Goal: Task Accomplishment & Management: Use online tool/utility

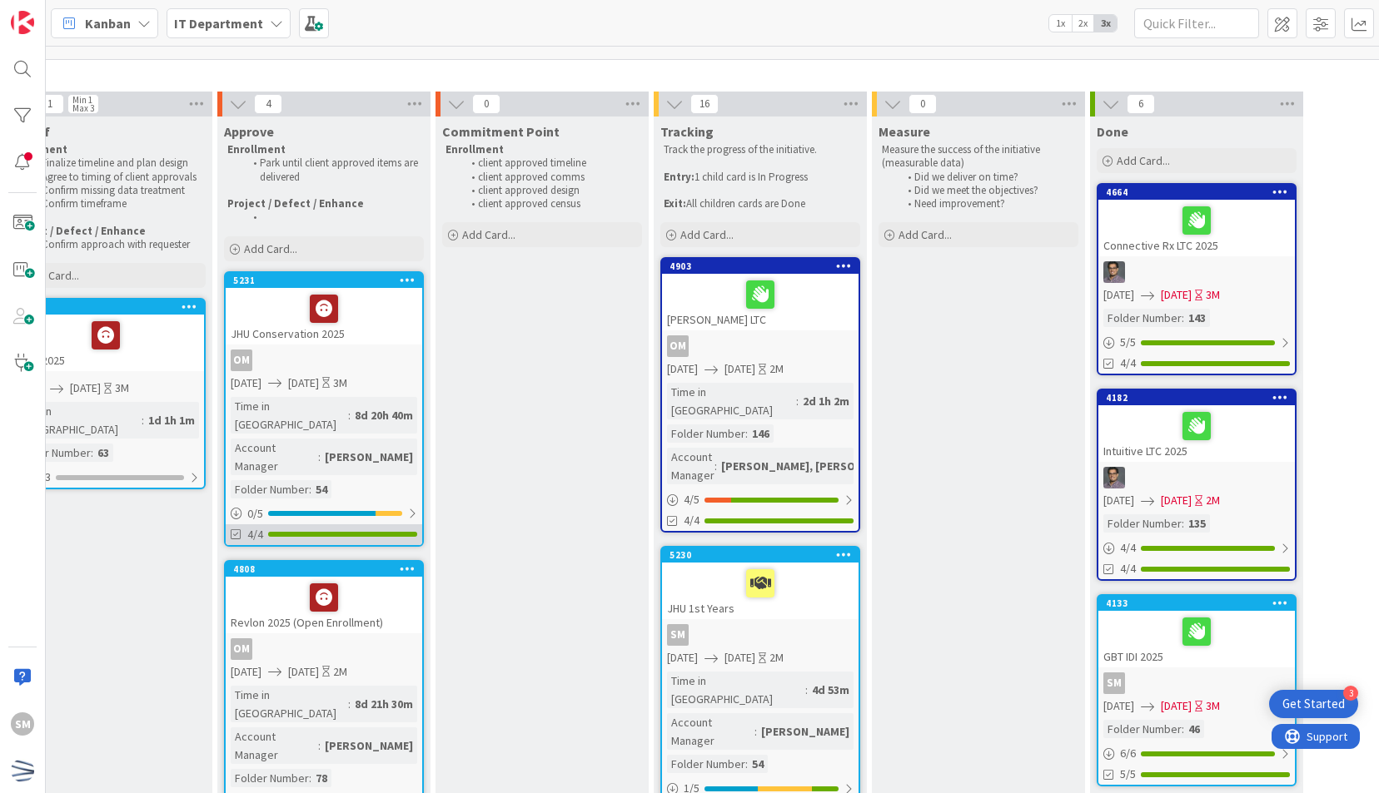
scroll to position [72, 502]
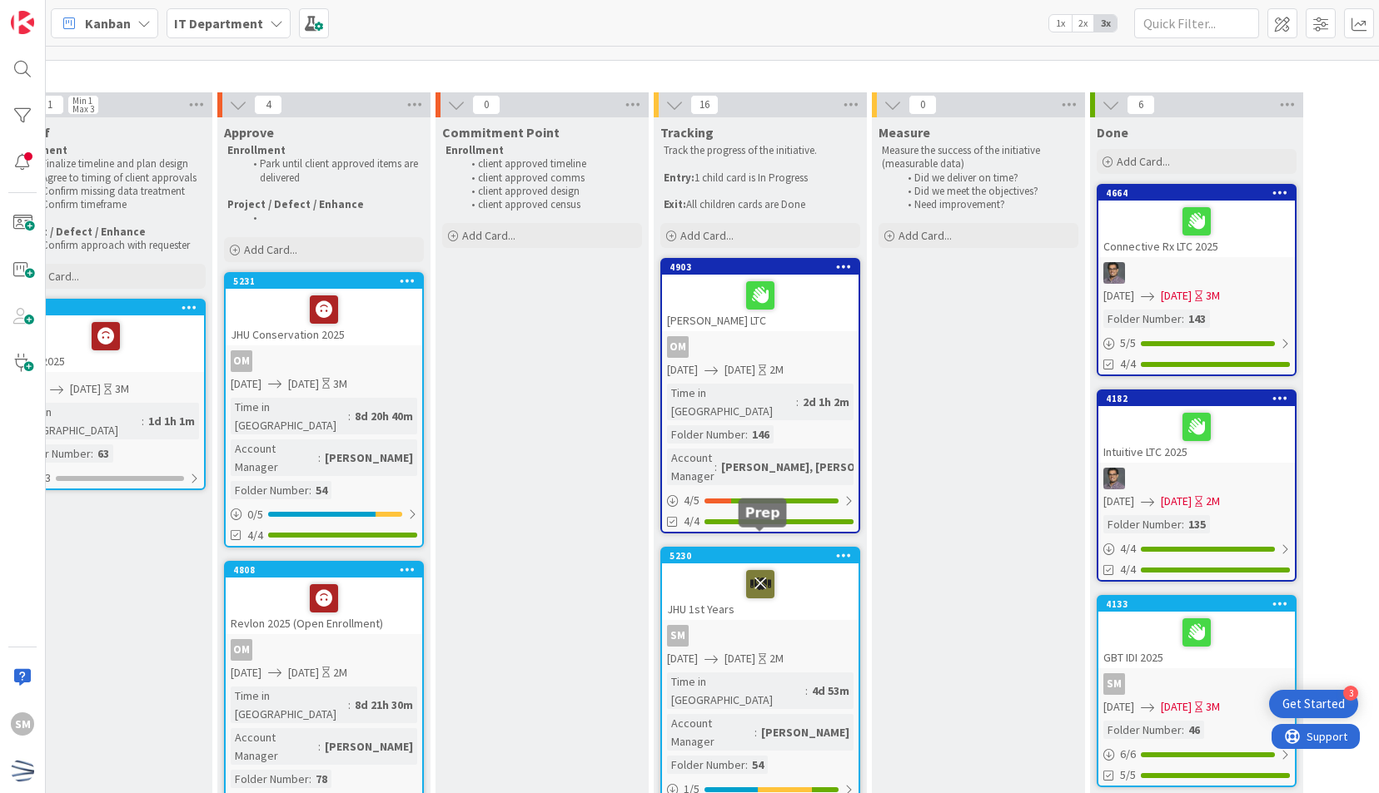
click at [761, 570] on icon at bounding box center [760, 583] width 28 height 27
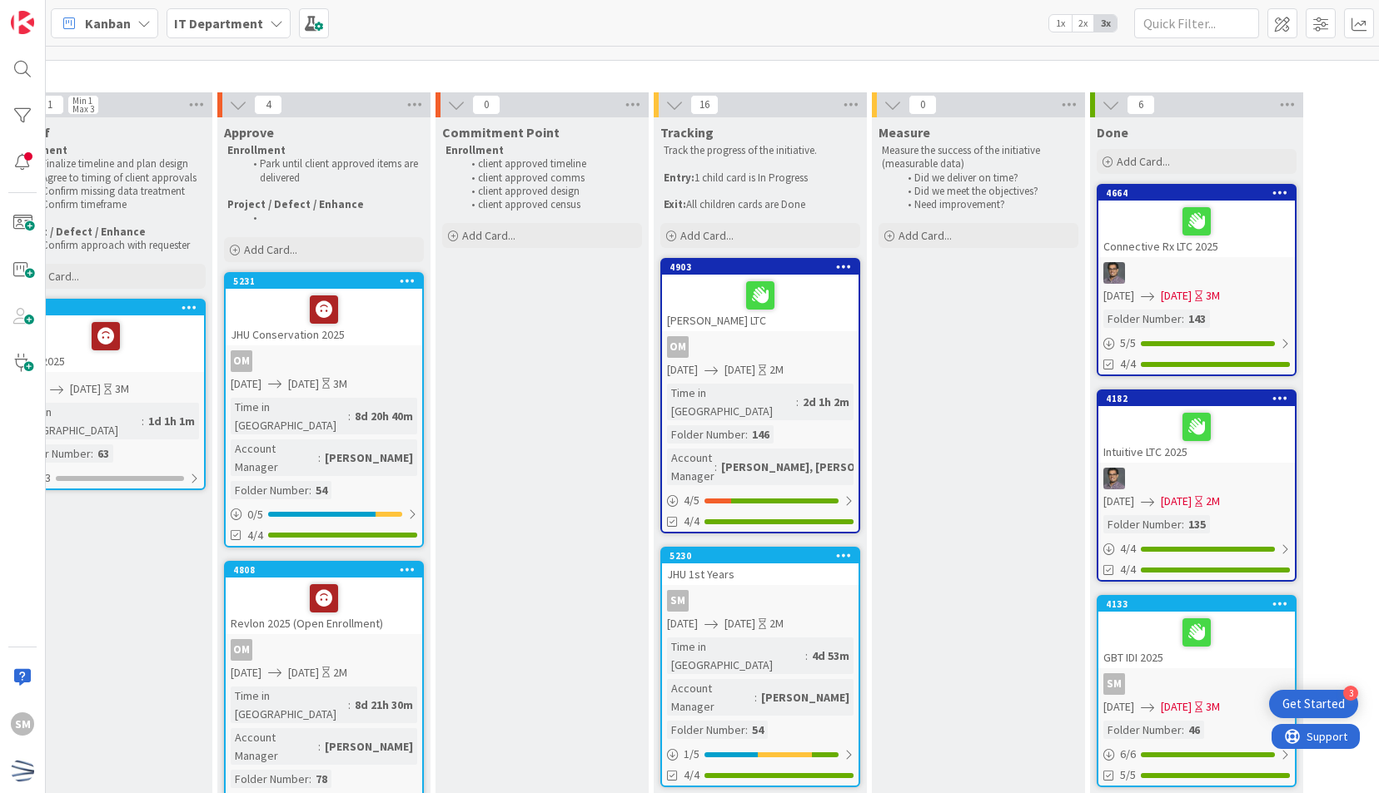
click at [845, 549] on icon at bounding box center [844, 555] width 16 height 12
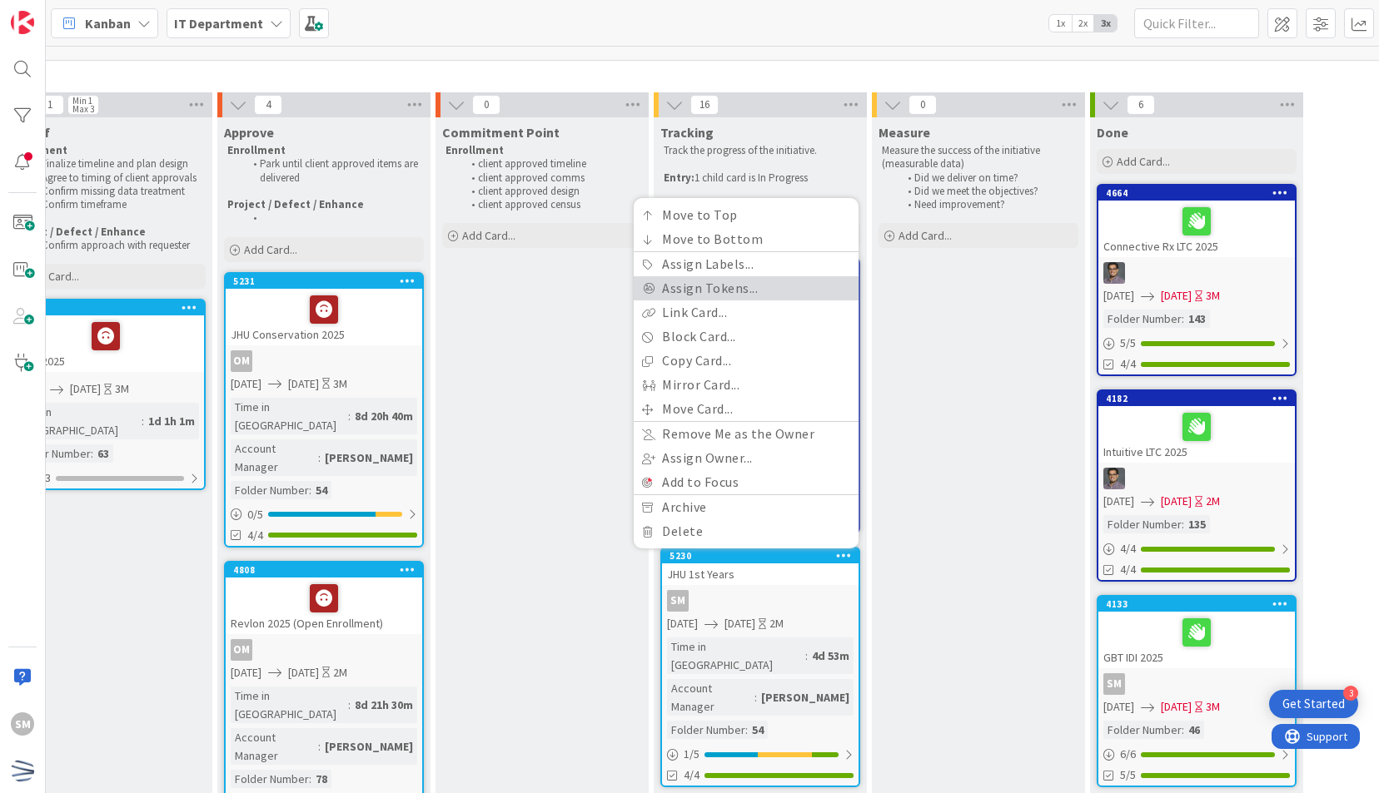
click at [738, 276] on link "Assign Tokens..." at bounding box center [746, 288] width 225 height 24
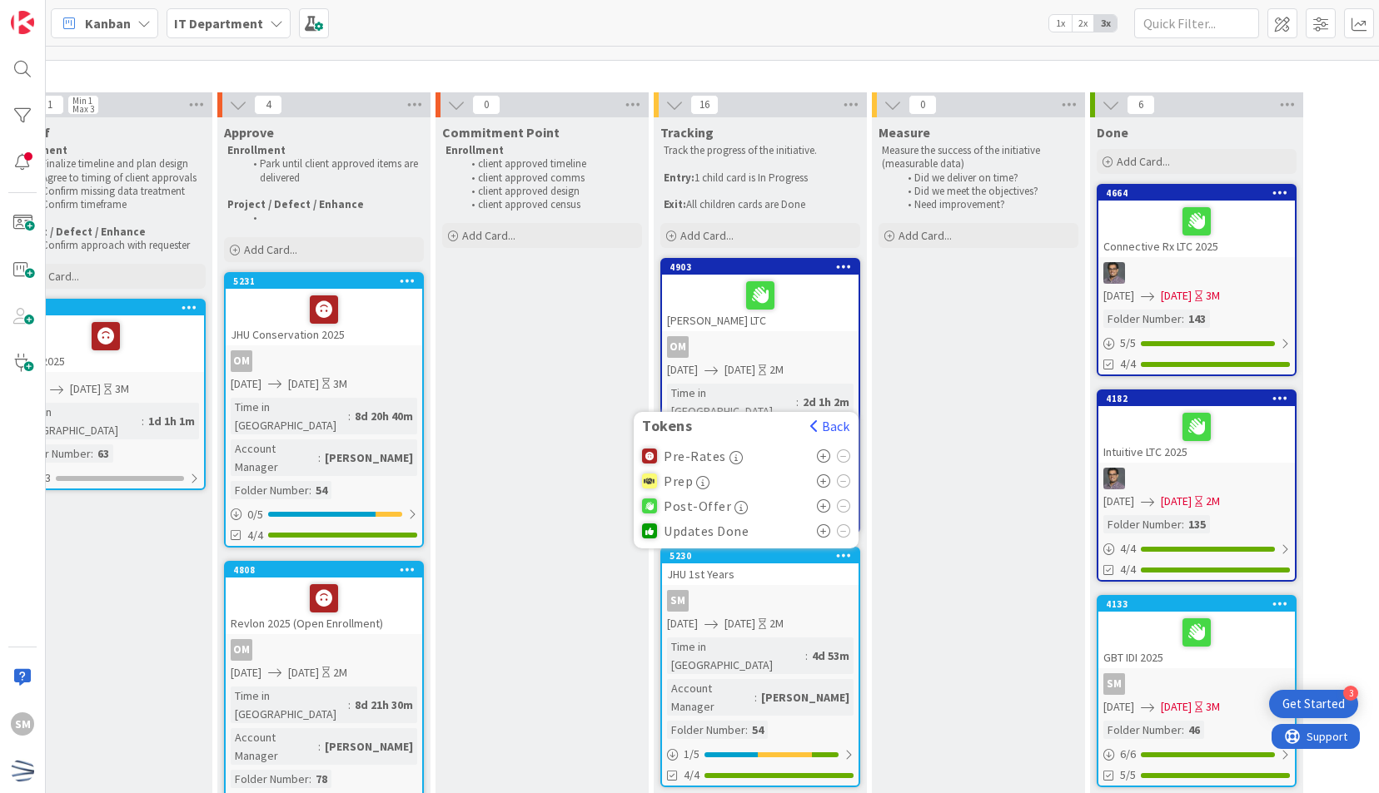
click at [818, 500] on icon at bounding box center [824, 506] width 14 height 13
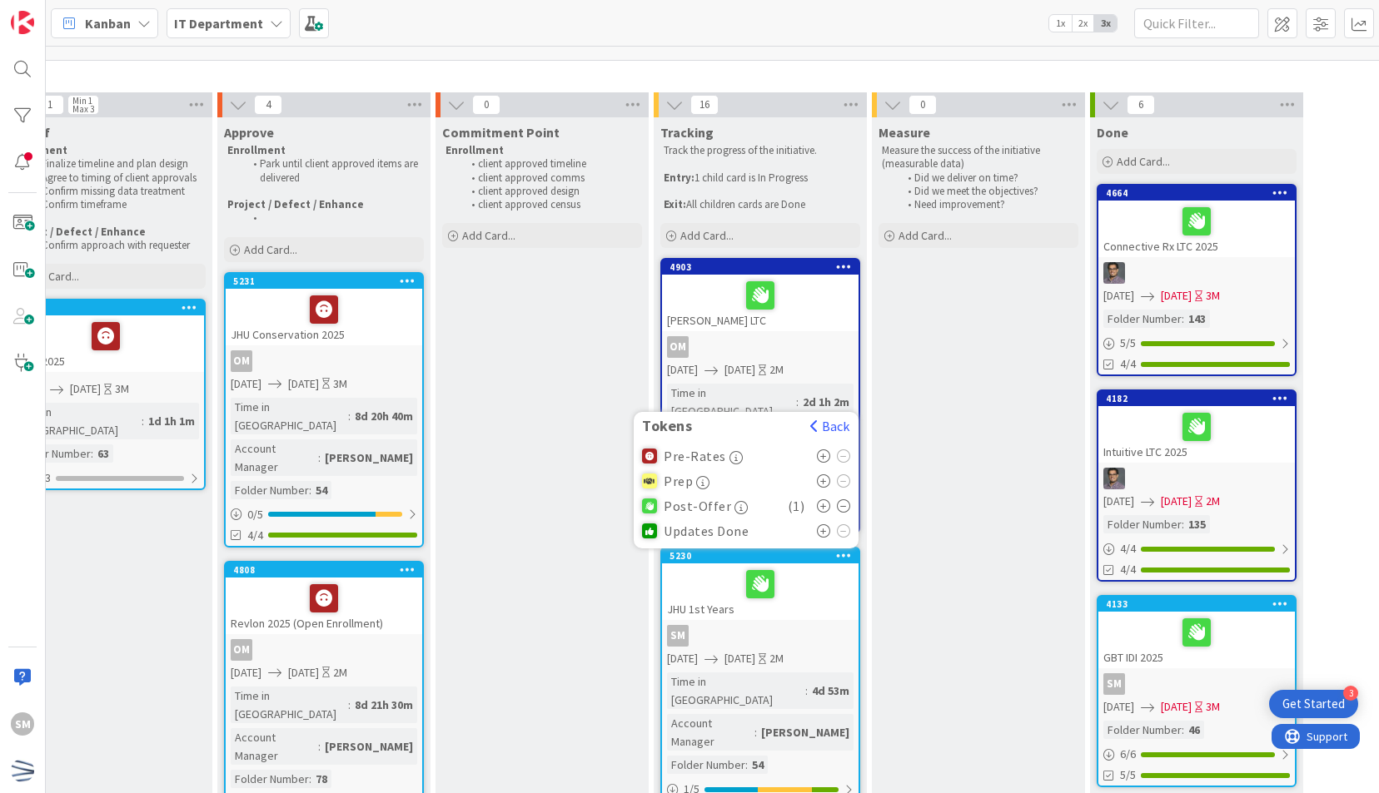
click at [818, 625] on div "SM" at bounding box center [760, 636] width 196 height 22
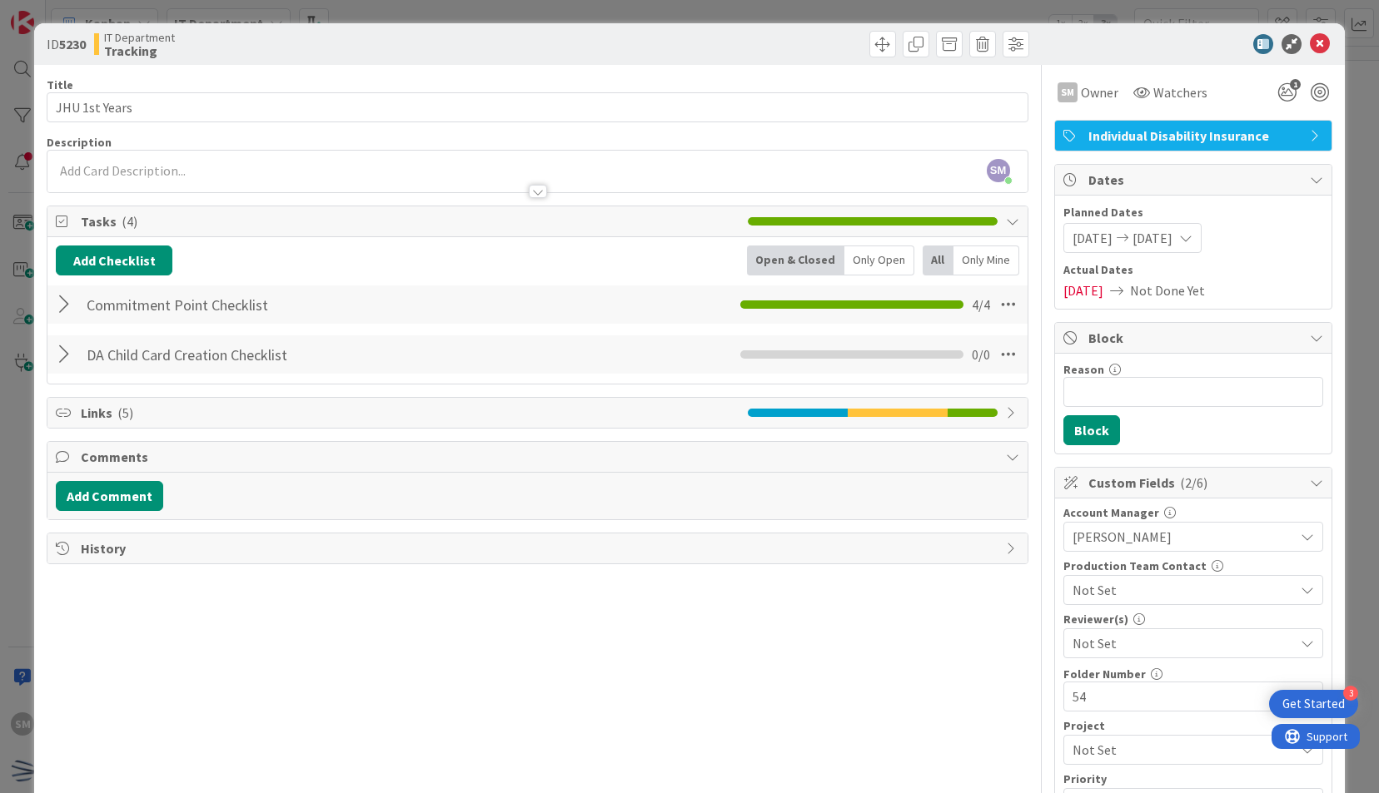
click at [60, 350] on div at bounding box center [67, 355] width 22 height 30
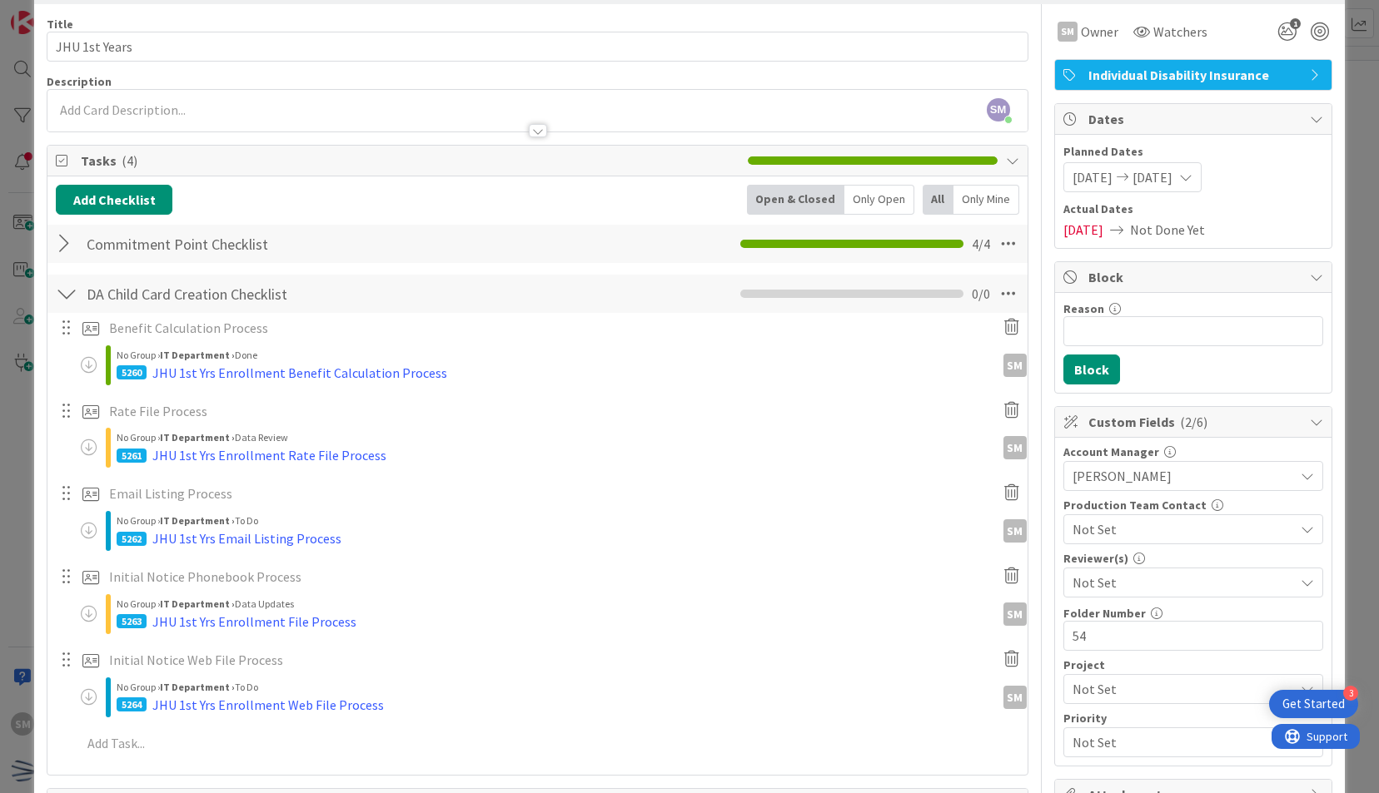
scroll to position [65, 0]
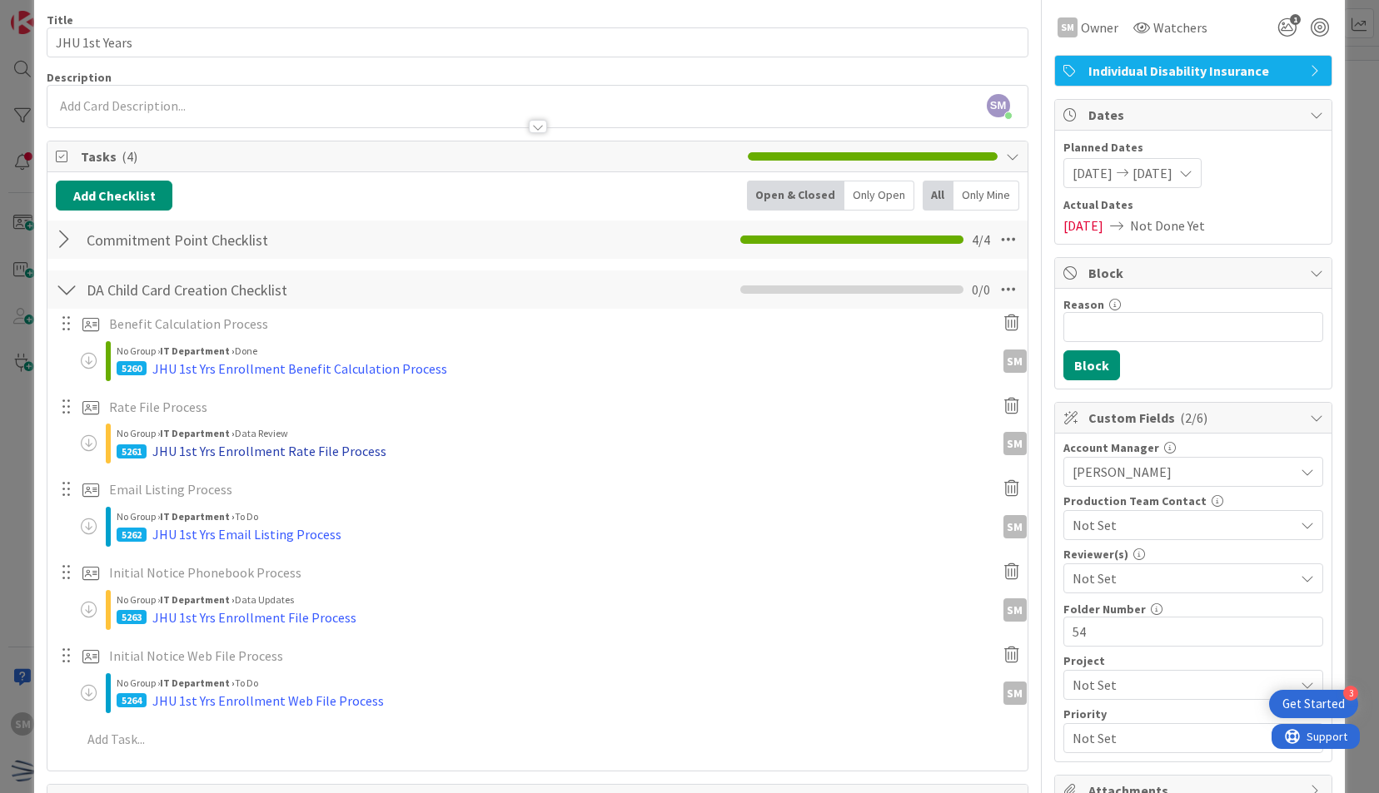
click at [339, 450] on div "JHU 1st Yrs Enrollment Rate File Process" at bounding box center [269, 451] width 234 height 20
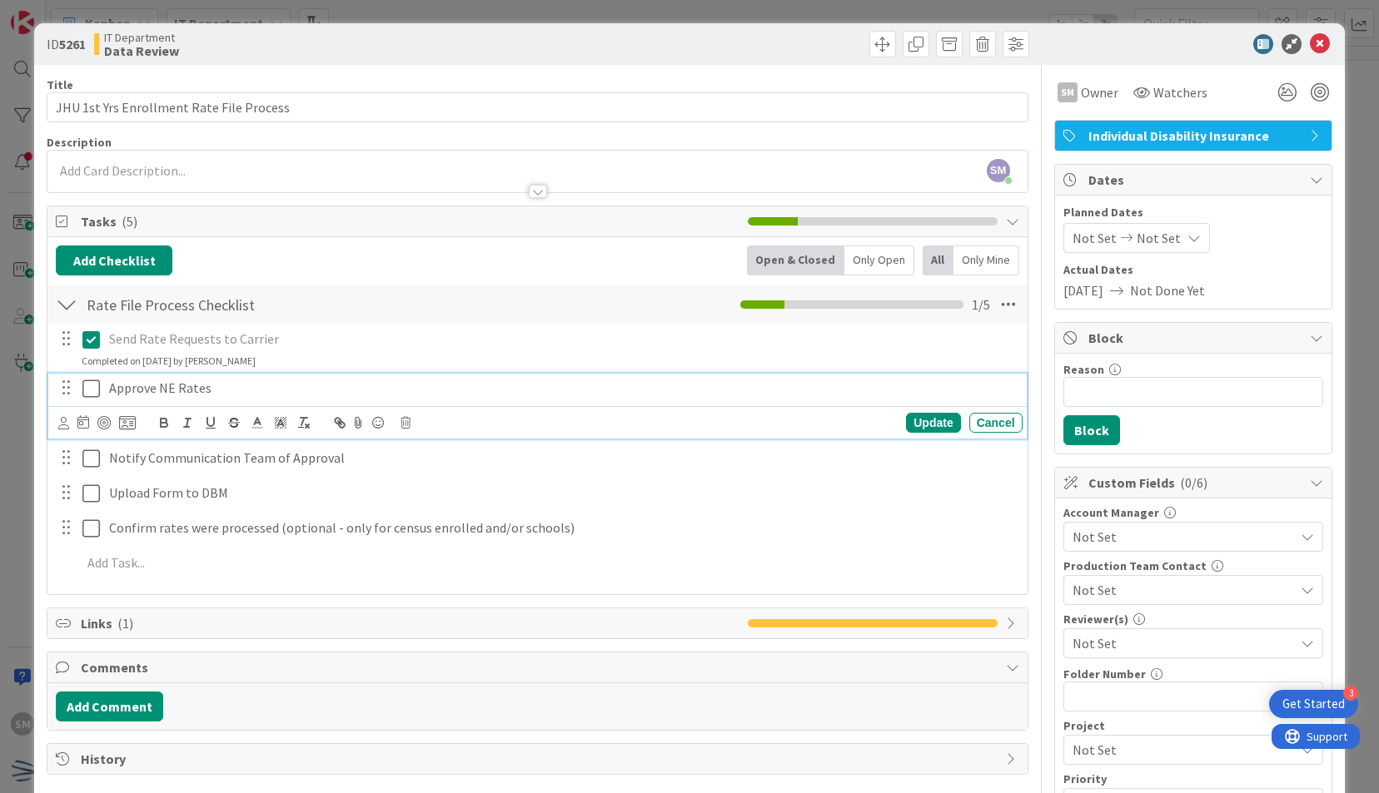
click at [90, 390] on icon at bounding box center [90, 389] width 17 height 20
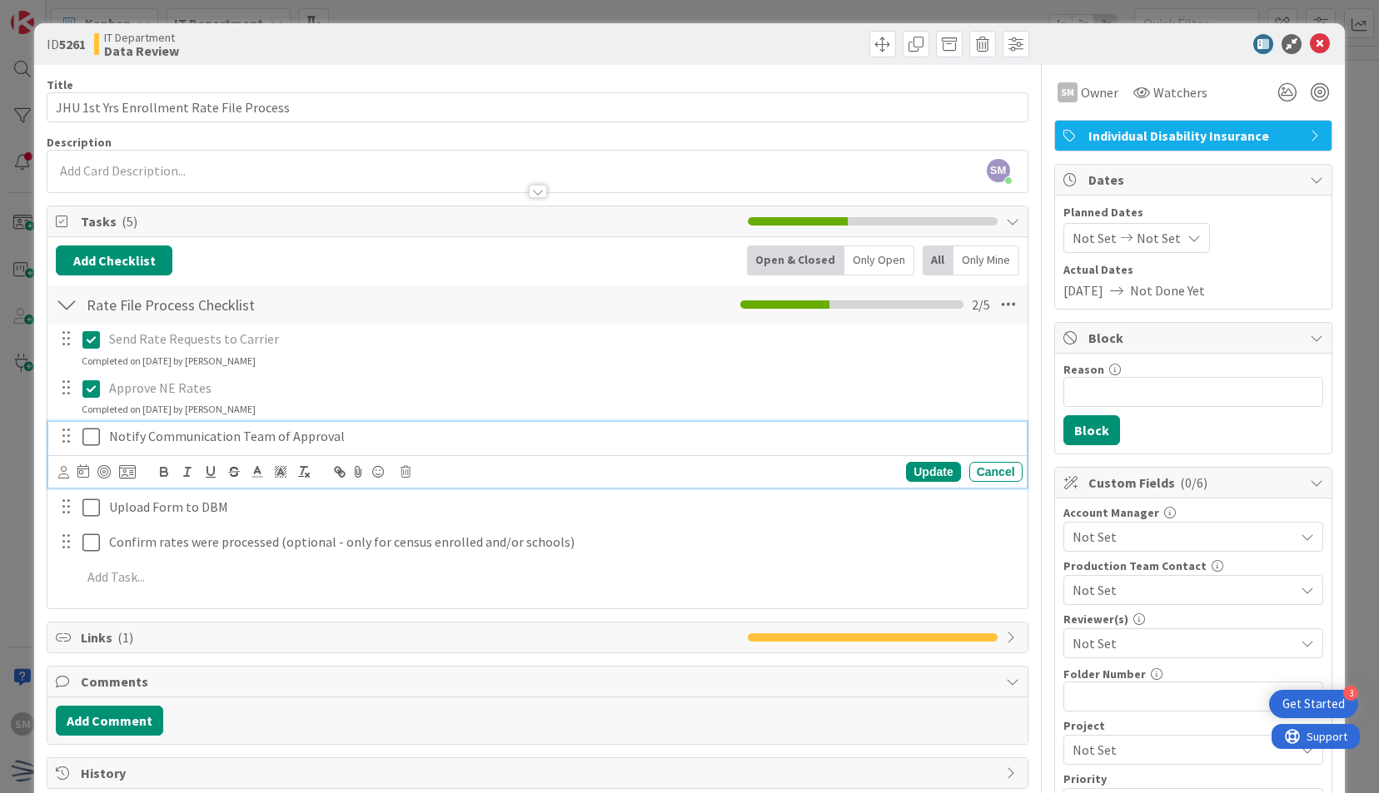
click at [93, 437] on icon at bounding box center [90, 437] width 17 height 20
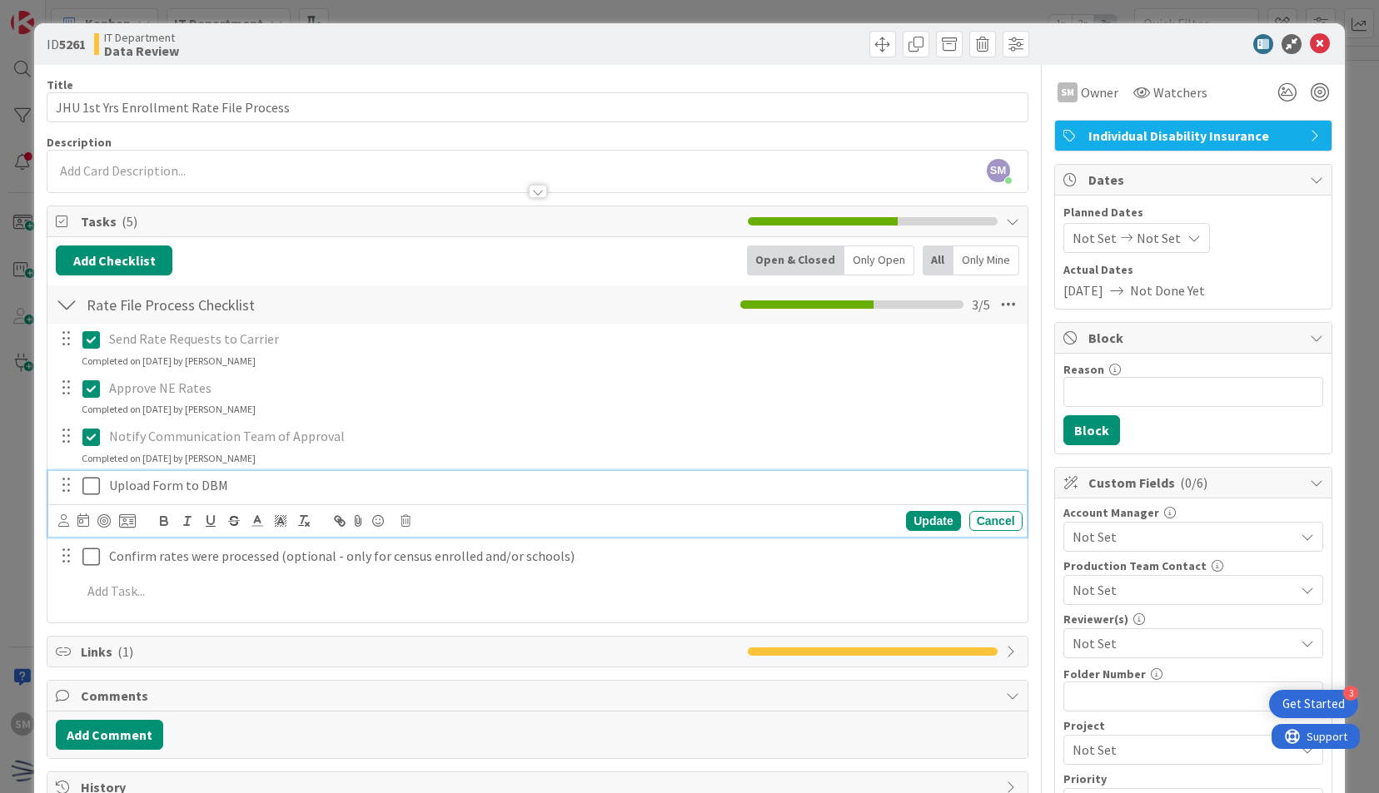
click at [94, 485] on icon at bounding box center [90, 486] width 17 height 20
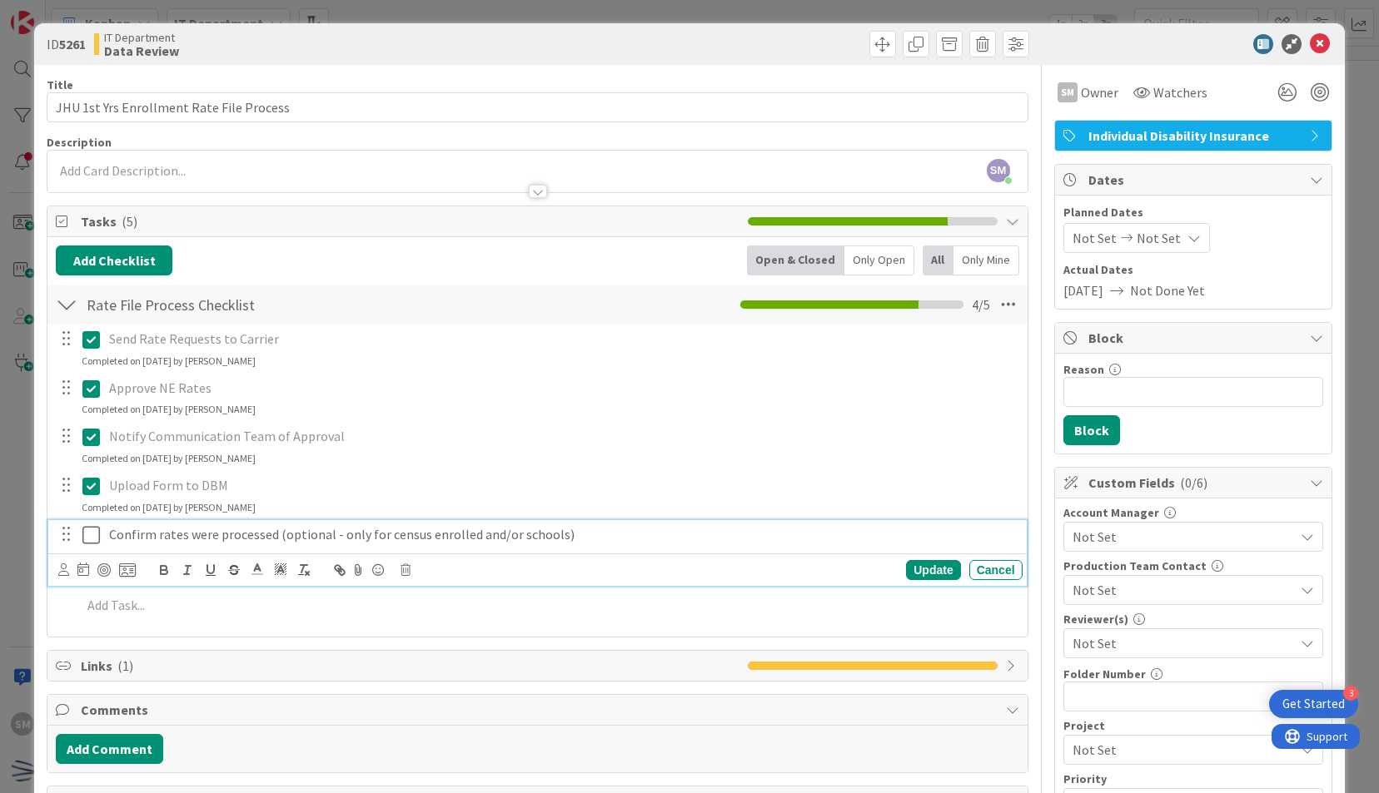
click at [95, 539] on icon at bounding box center [90, 535] width 17 height 20
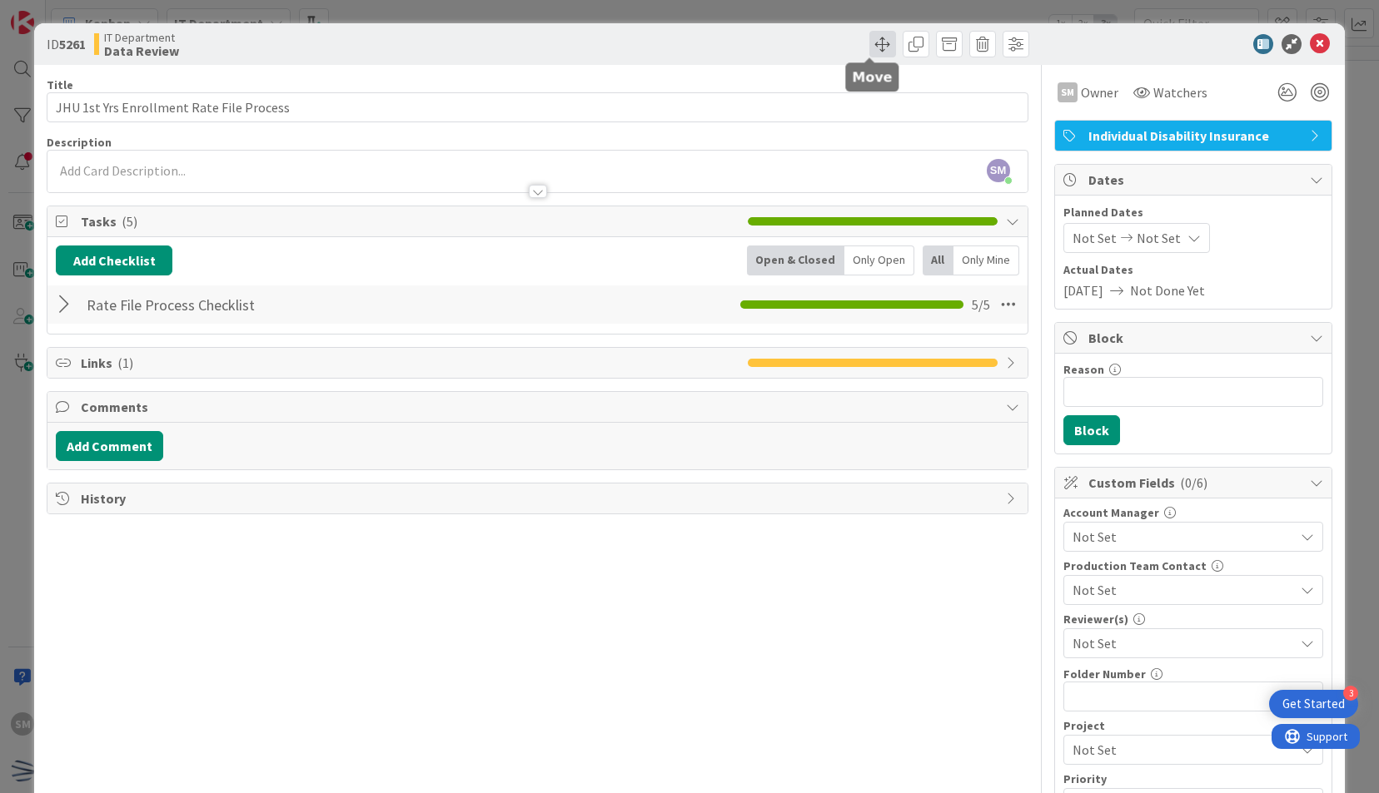
click at [869, 50] on span at bounding box center [882, 44] width 27 height 27
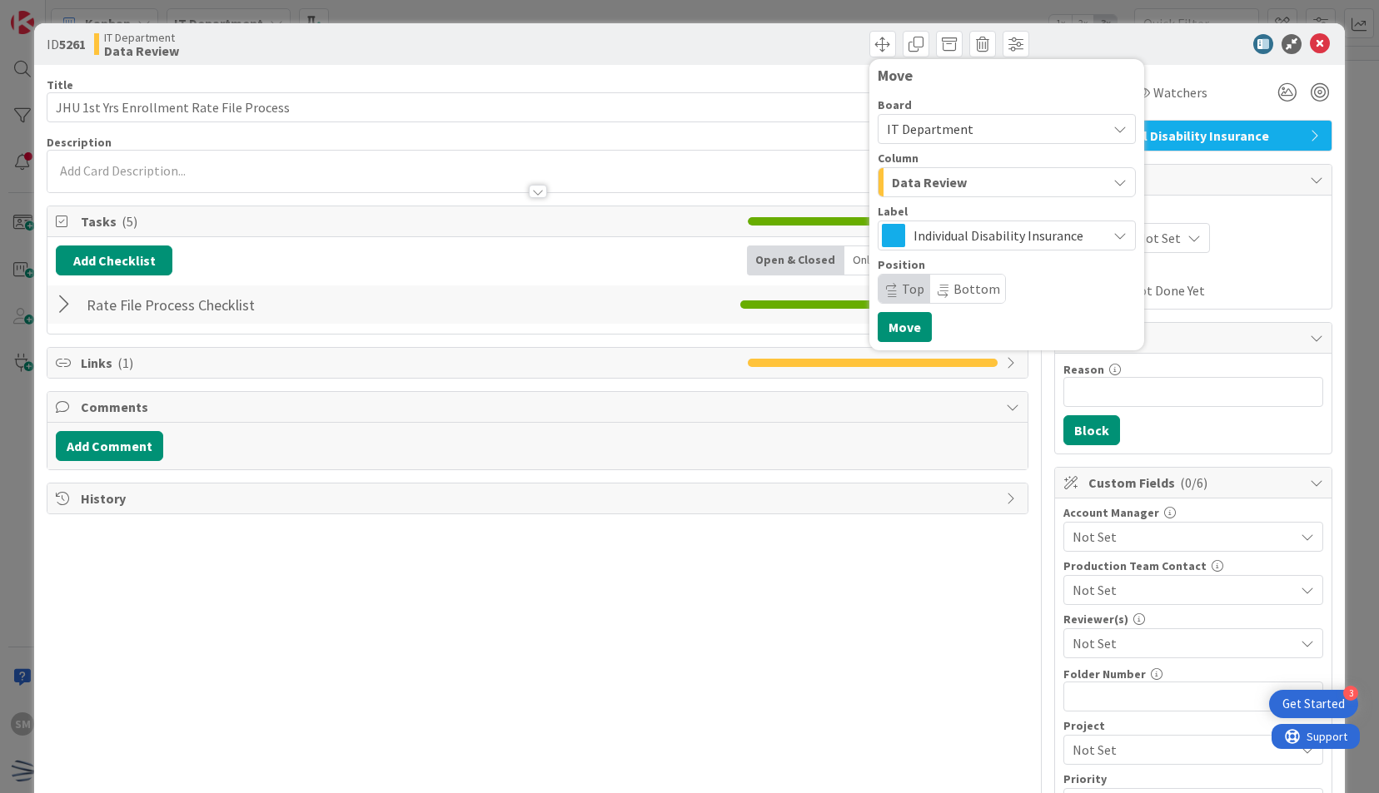
click at [942, 187] on span "Data Review" at bounding box center [929, 182] width 75 height 22
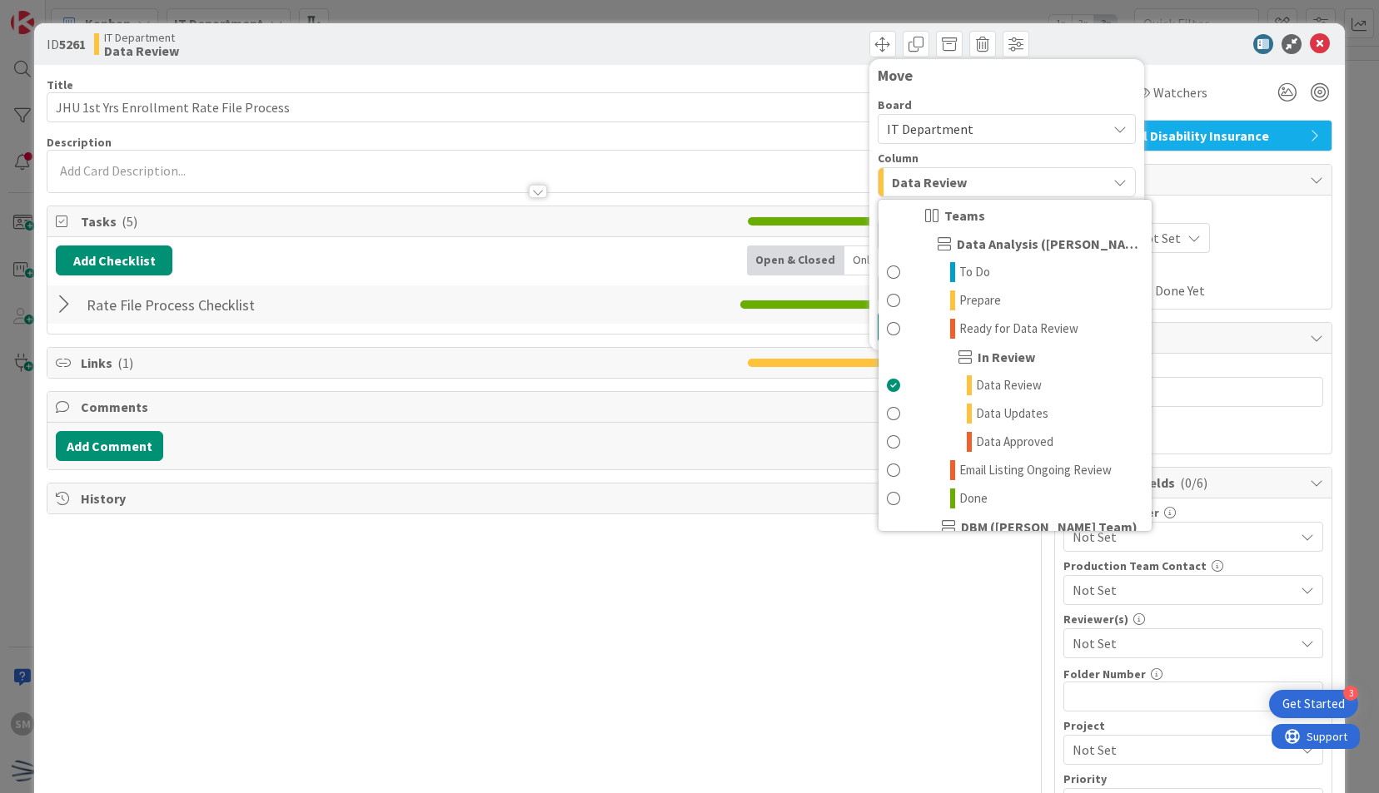
scroll to position [461, 0]
click at [976, 488] on link "Done" at bounding box center [1014, 495] width 273 height 28
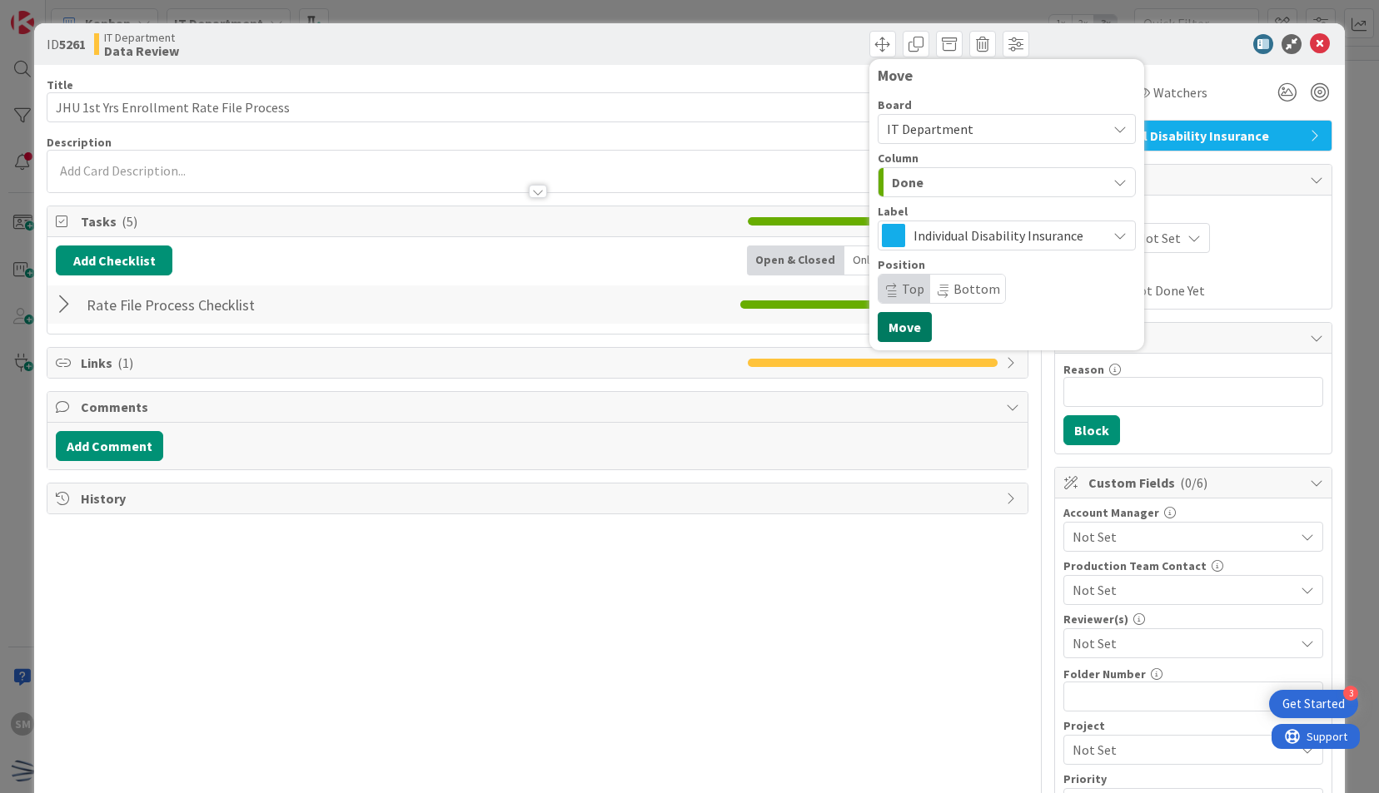
click at [904, 318] on button "Move" at bounding box center [904, 327] width 54 height 30
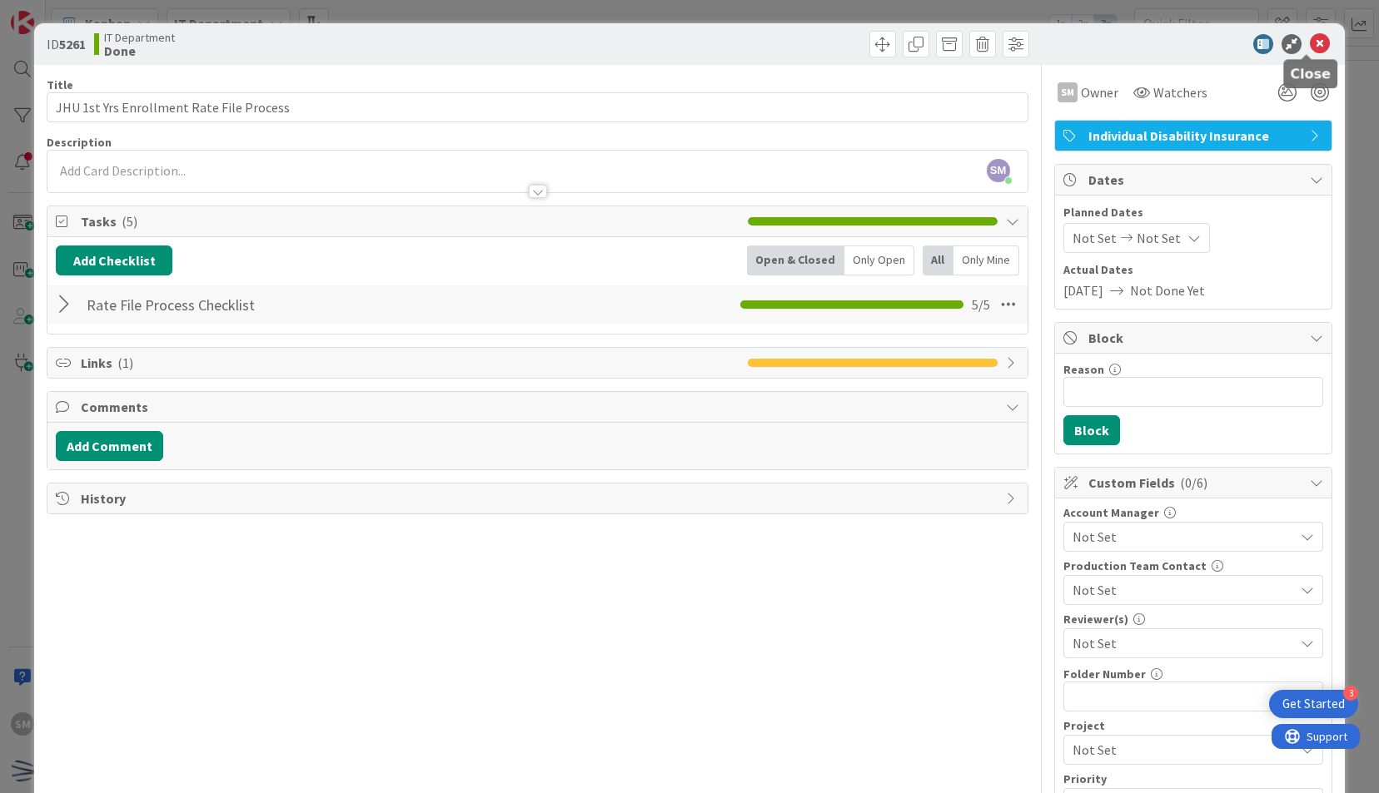
click at [1310, 45] on icon at bounding box center [1320, 44] width 20 height 20
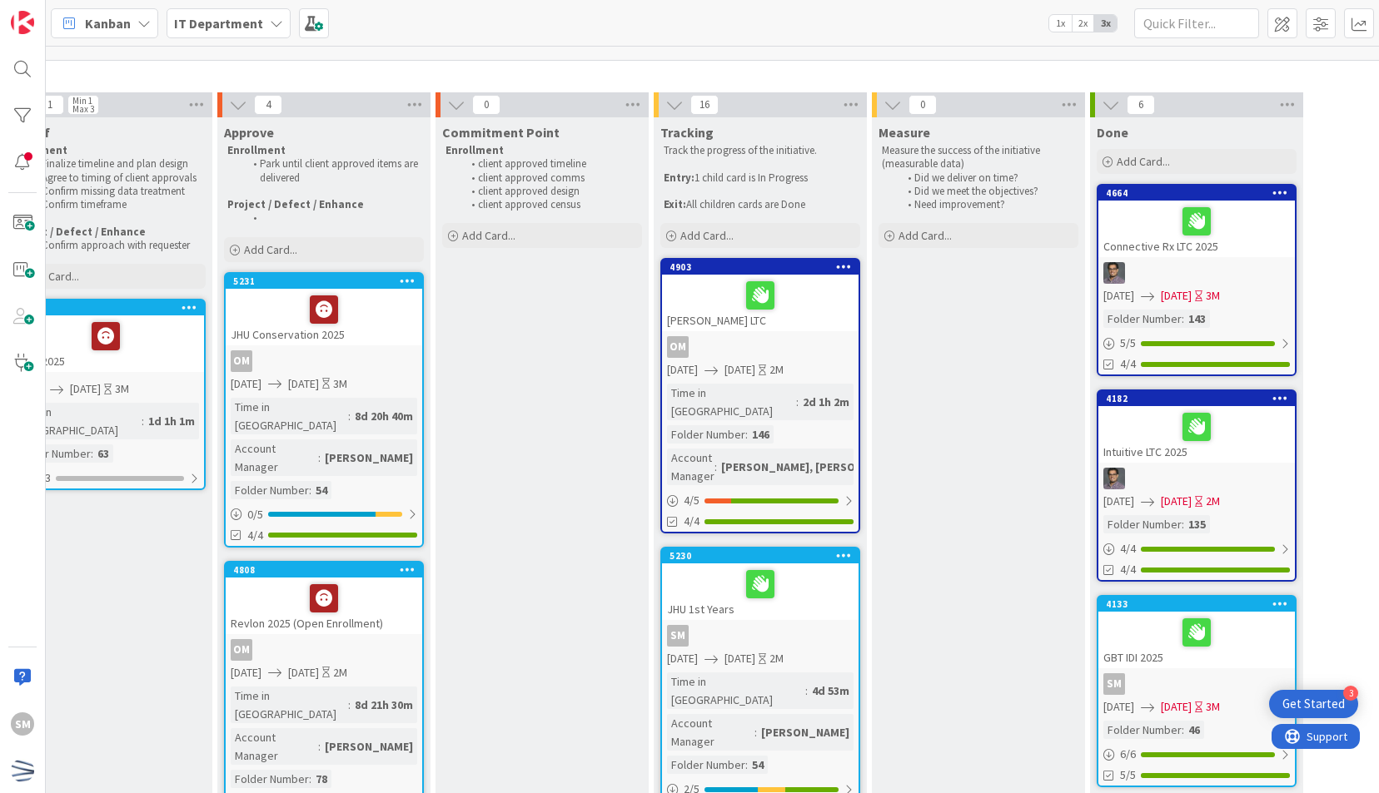
click at [802, 574] on div "JHU 1st Years" at bounding box center [760, 592] width 196 height 57
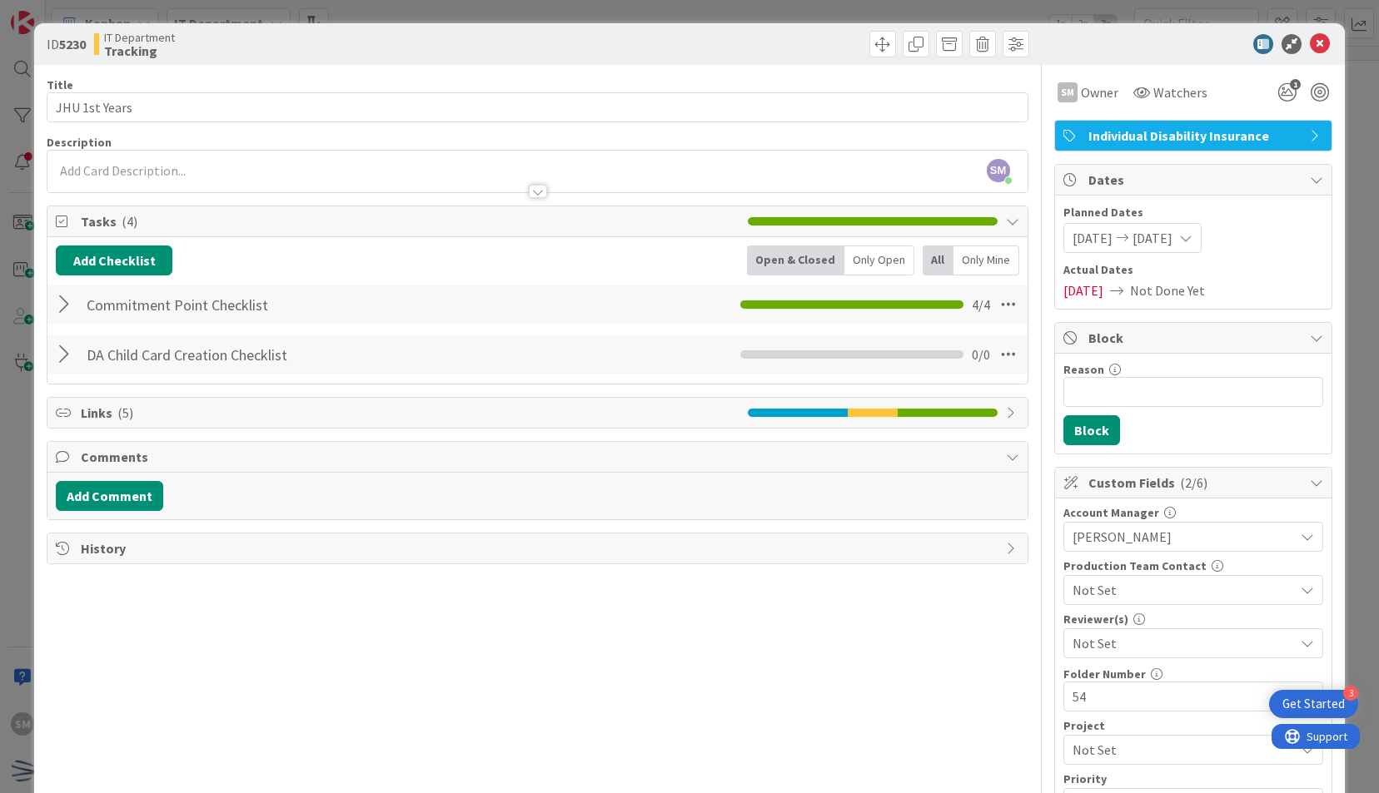
click at [63, 351] on div at bounding box center [67, 355] width 22 height 30
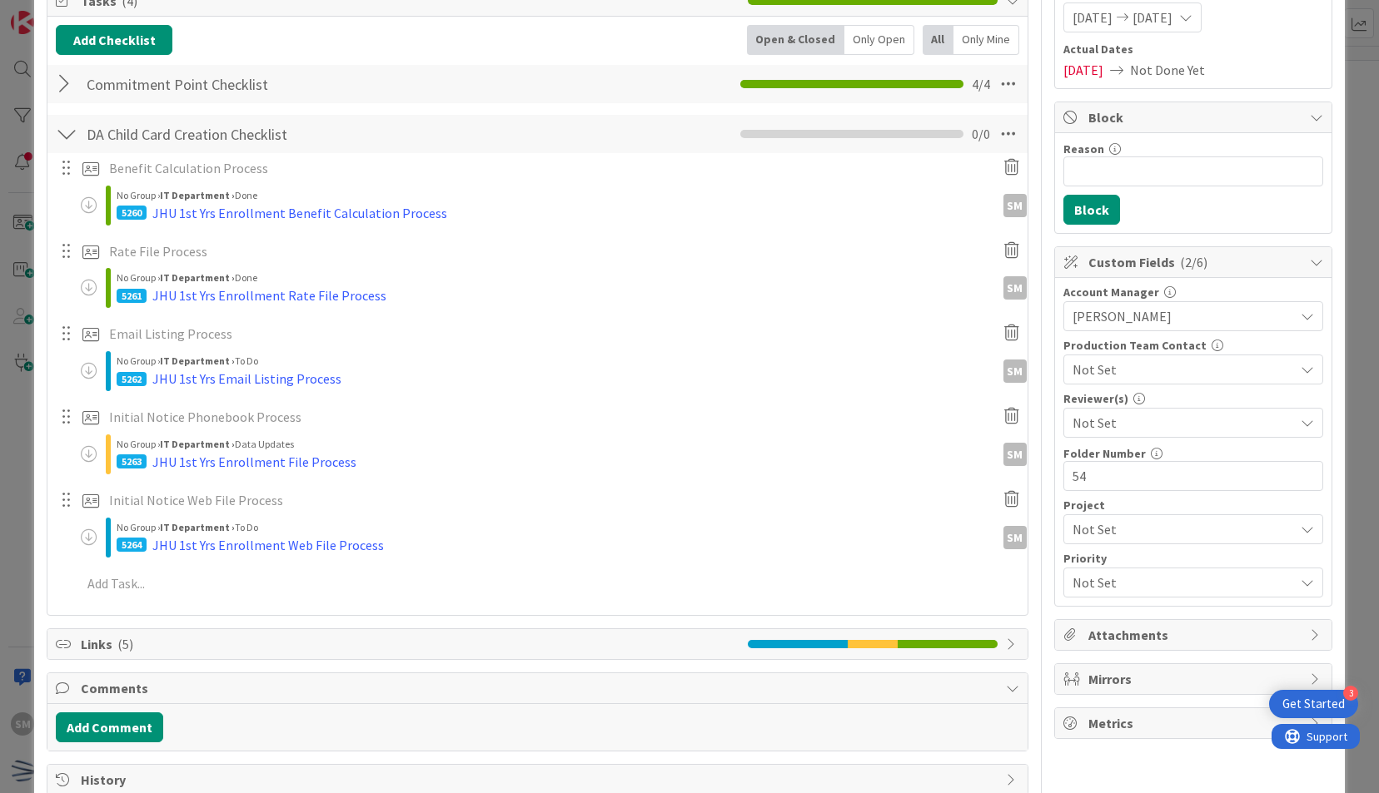
scroll to position [221, 0]
click at [331, 376] on div "JHU 1st Yrs Email Listing Process" at bounding box center [246, 378] width 189 height 20
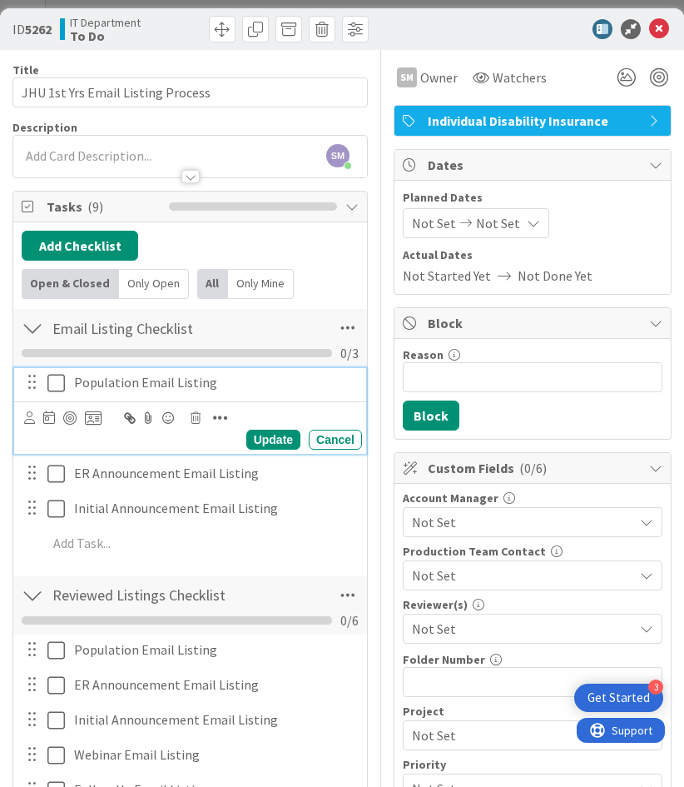
click at [263, 379] on p "Population Email Listing" at bounding box center [214, 382] width 281 height 19
click at [196, 413] on icon at bounding box center [196, 418] width 10 height 12
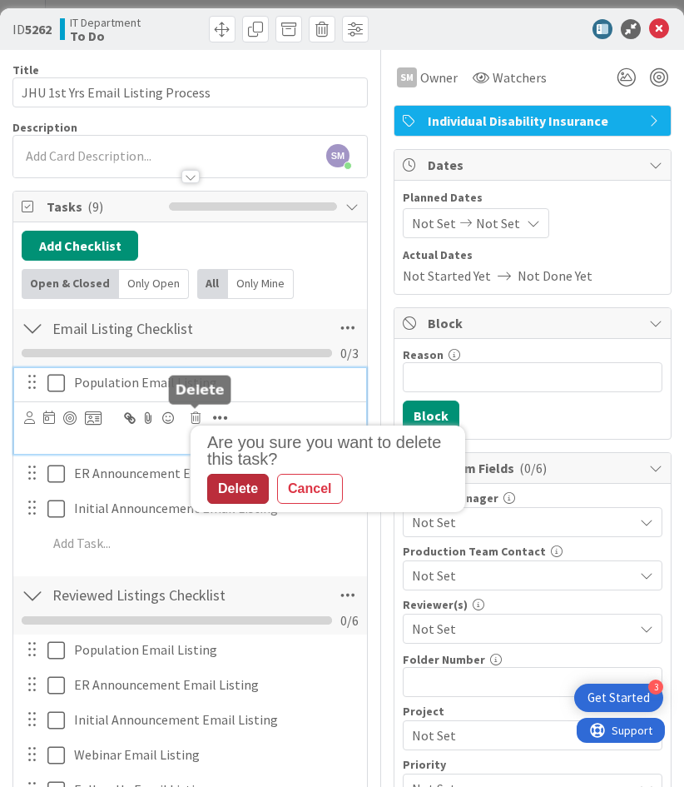
click at [241, 495] on div "Delete" at bounding box center [238, 489] width 62 height 30
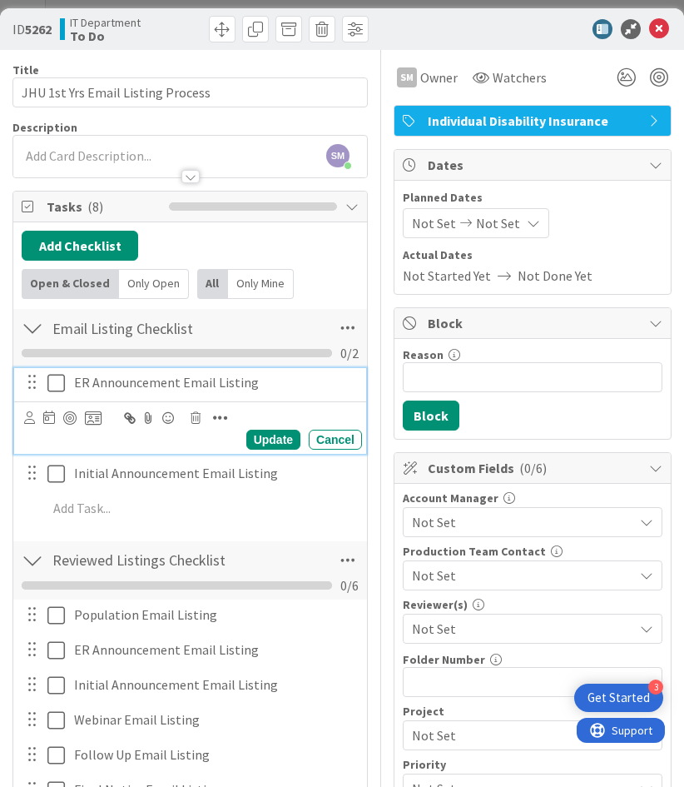
click at [296, 383] on p "ER Announcement Email Listing" at bounding box center [214, 382] width 281 height 19
click at [197, 414] on icon at bounding box center [196, 418] width 10 height 12
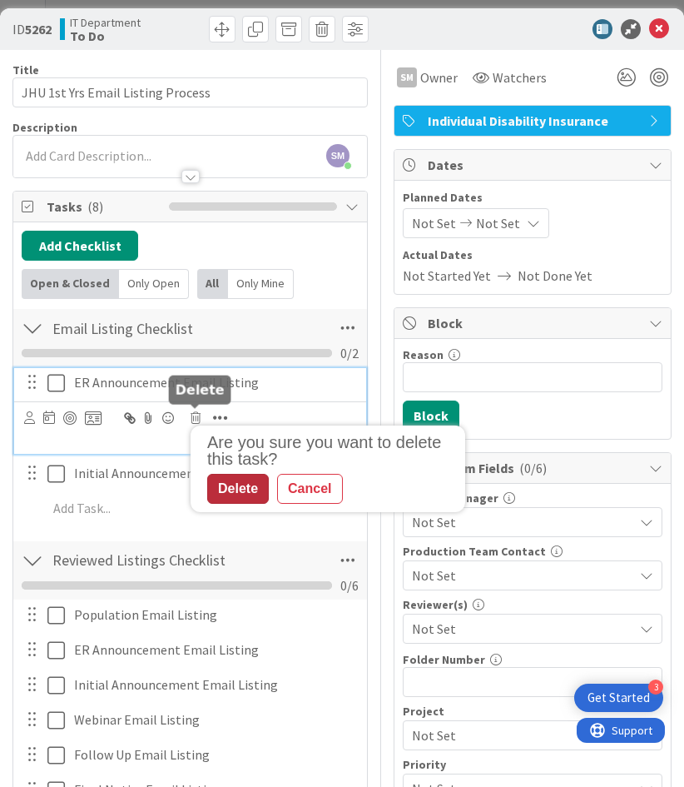
click at [241, 489] on div "Delete" at bounding box center [238, 489] width 62 height 30
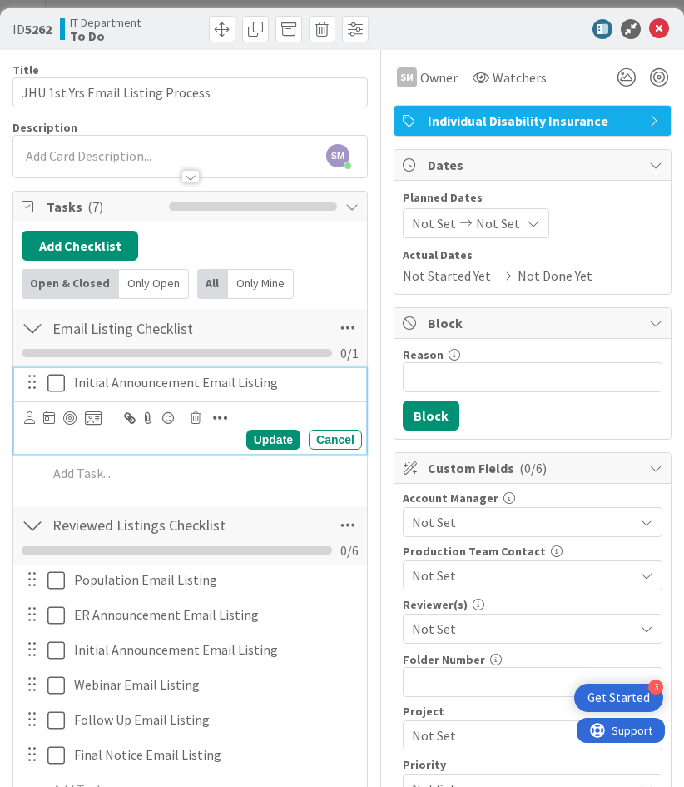
click at [61, 373] on icon at bounding box center [55, 383] width 17 height 20
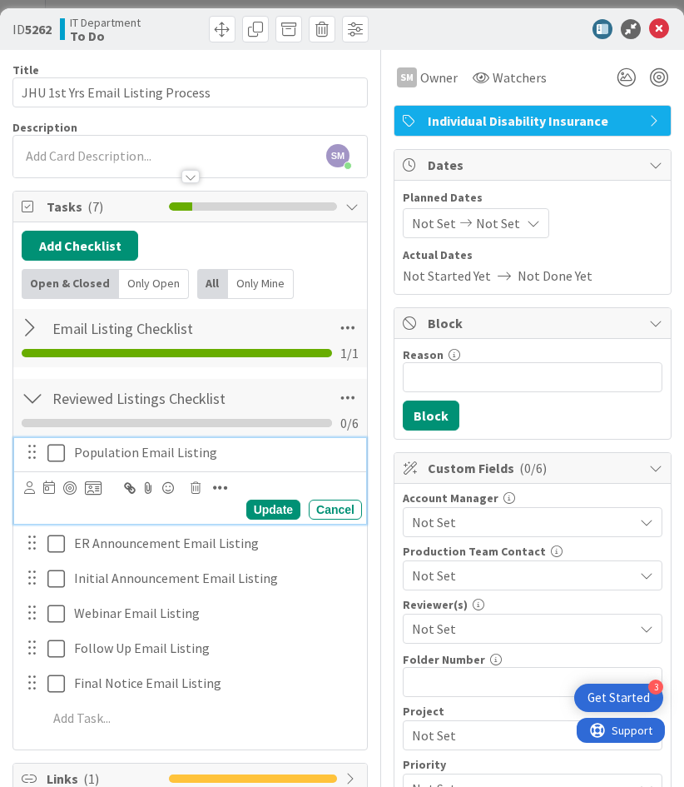
click at [248, 443] on p "Population Email Listing" at bounding box center [214, 452] width 281 height 19
click at [191, 483] on icon at bounding box center [196, 488] width 10 height 12
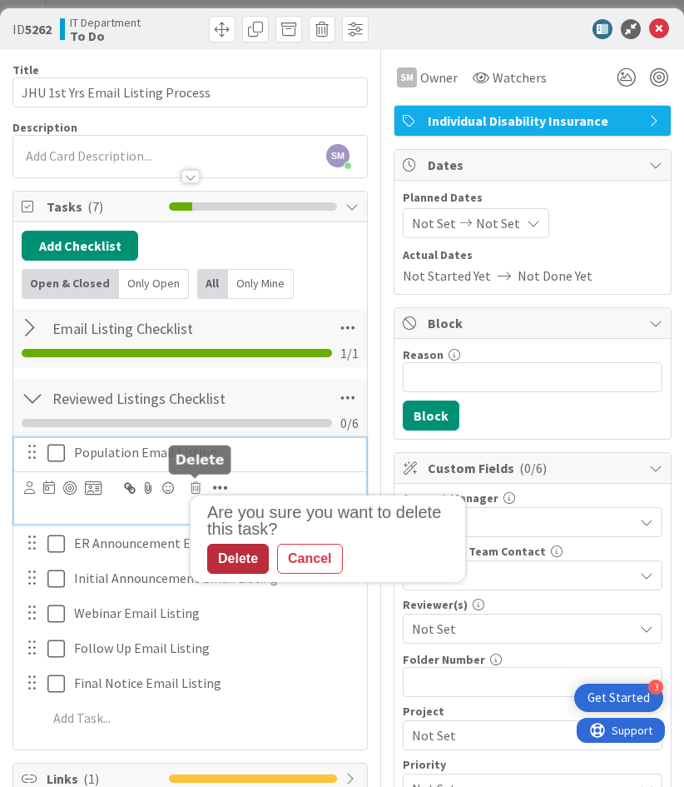
click at [247, 559] on div "Delete" at bounding box center [238, 559] width 62 height 30
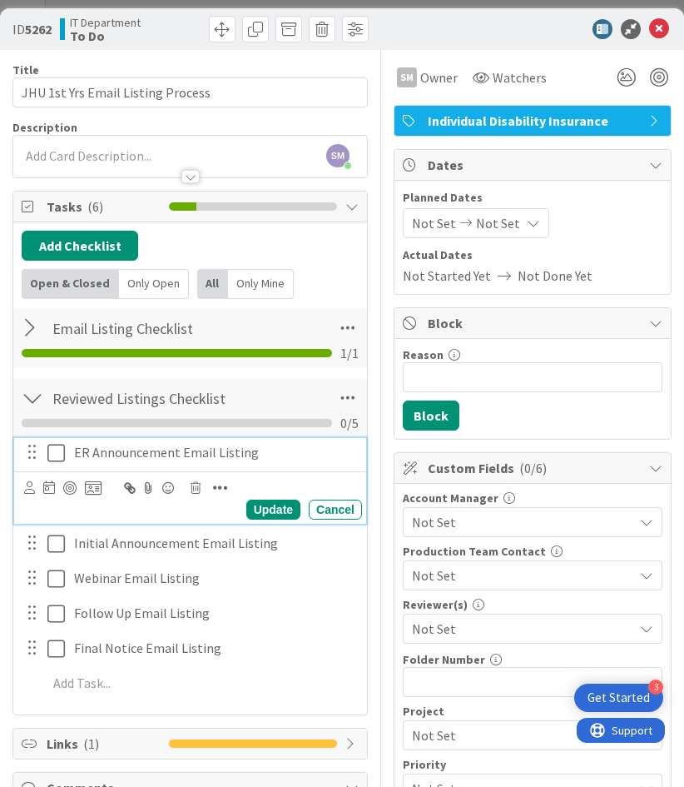
click at [274, 445] on p "ER Announcement Email Listing" at bounding box center [214, 452] width 281 height 19
click at [195, 482] on icon at bounding box center [196, 488] width 10 height 12
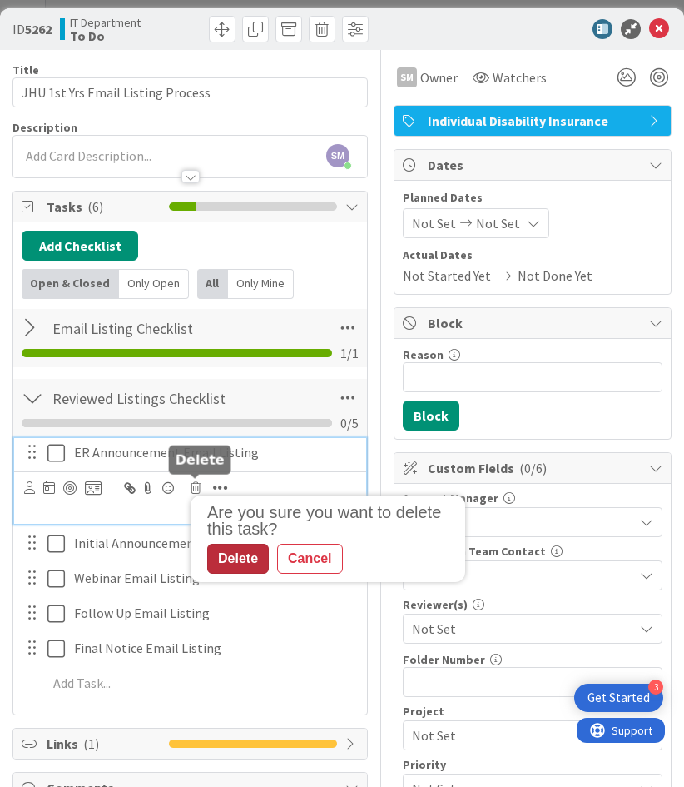
click at [243, 550] on div "Delete" at bounding box center [238, 559] width 62 height 30
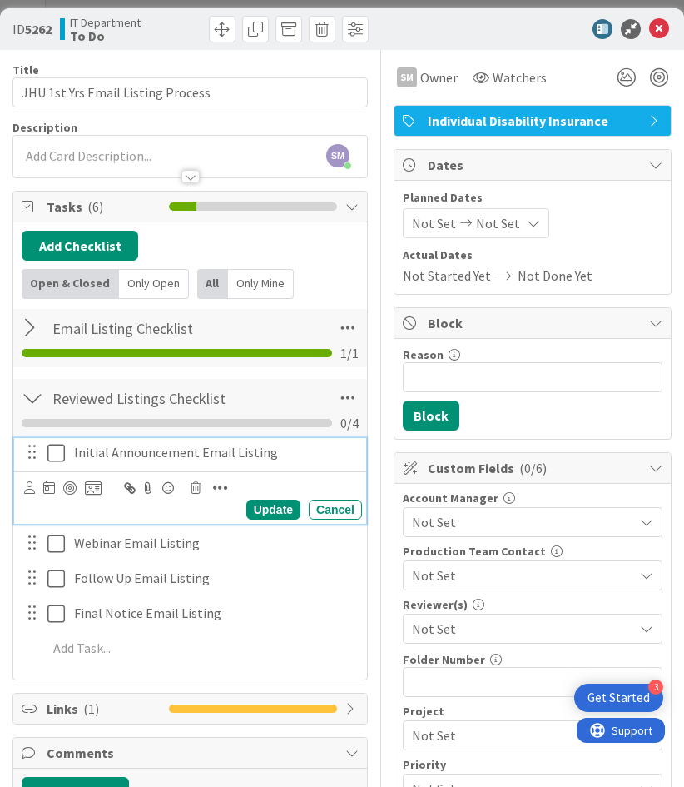
click at [62, 449] on icon at bounding box center [55, 453] width 17 height 20
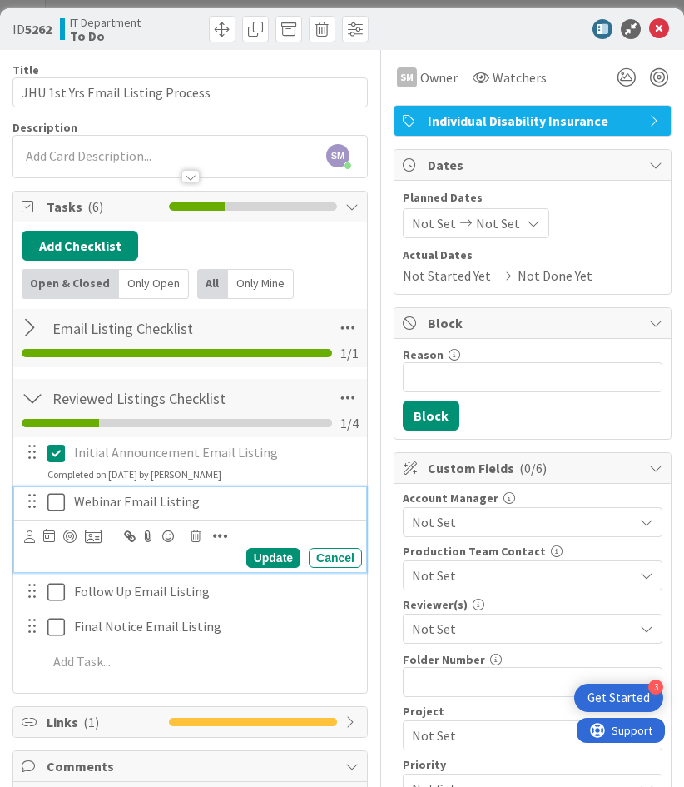
click at [143, 495] on p "Webinar Email Listing" at bounding box center [214, 501] width 281 height 19
drag, startPoint x: 118, startPoint y: 501, endPoint x: 32, endPoint y: 527, distance: 89.5
click at [32, 527] on body "3 Get Started SM Kanban IT Department 1x 2x 3x 25 Backlog Enrollment is schedul…" at bounding box center [342, 393] width 684 height 787
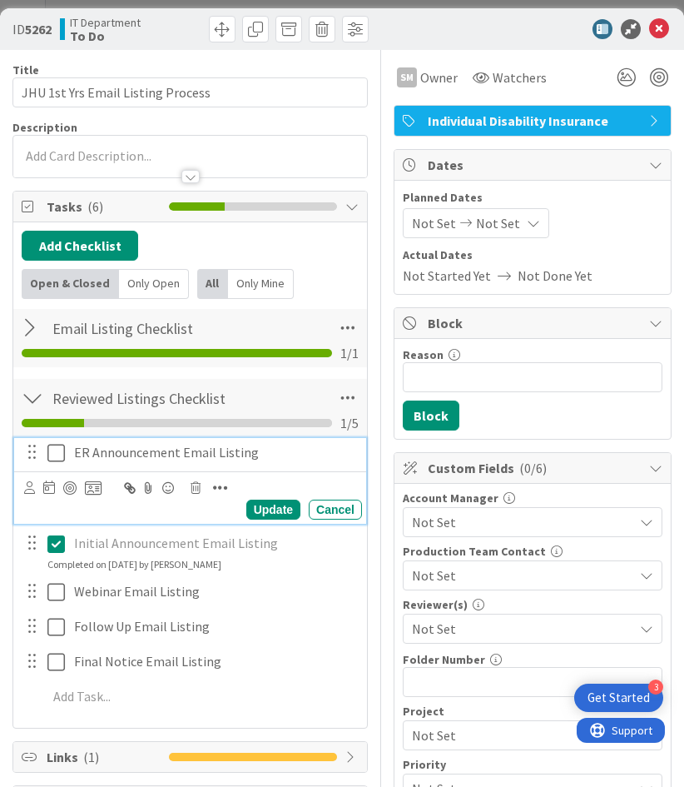
click at [289, 449] on p "ER Announcement Email Listing" at bounding box center [214, 452] width 281 height 19
click at [196, 483] on icon at bounding box center [196, 488] width 10 height 12
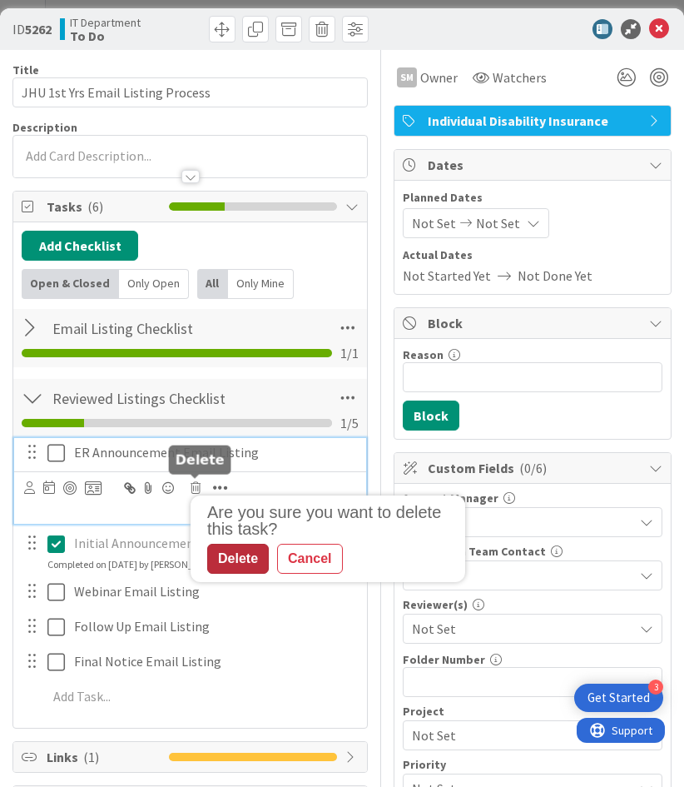
click at [240, 550] on div "Delete" at bounding box center [238, 559] width 62 height 30
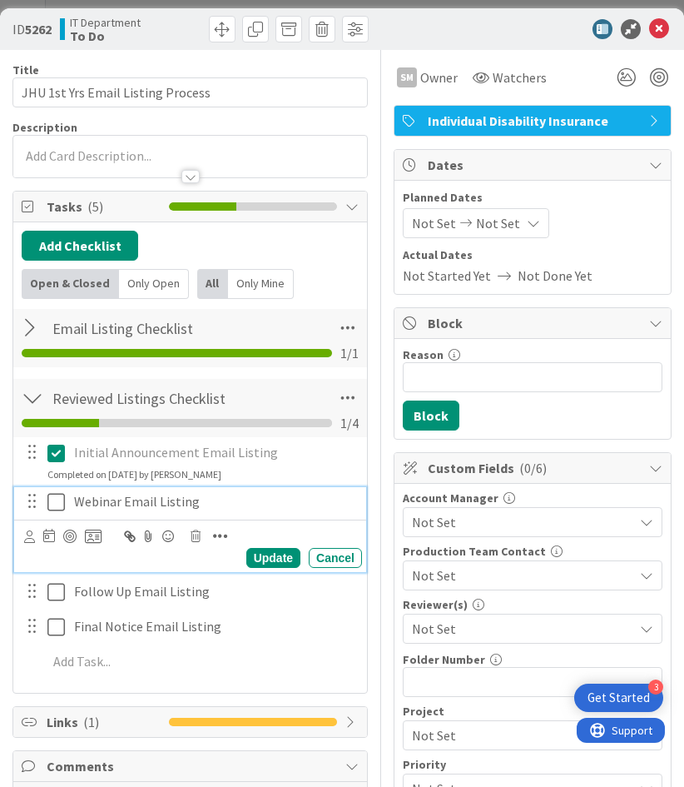
click at [112, 498] on p "Webinar Email Listing" at bounding box center [214, 501] width 281 height 19
click at [121, 499] on p "Webinar Email Listing" at bounding box center [214, 501] width 281 height 19
click at [260, 558] on div "Update" at bounding box center [273, 558] width 54 height 20
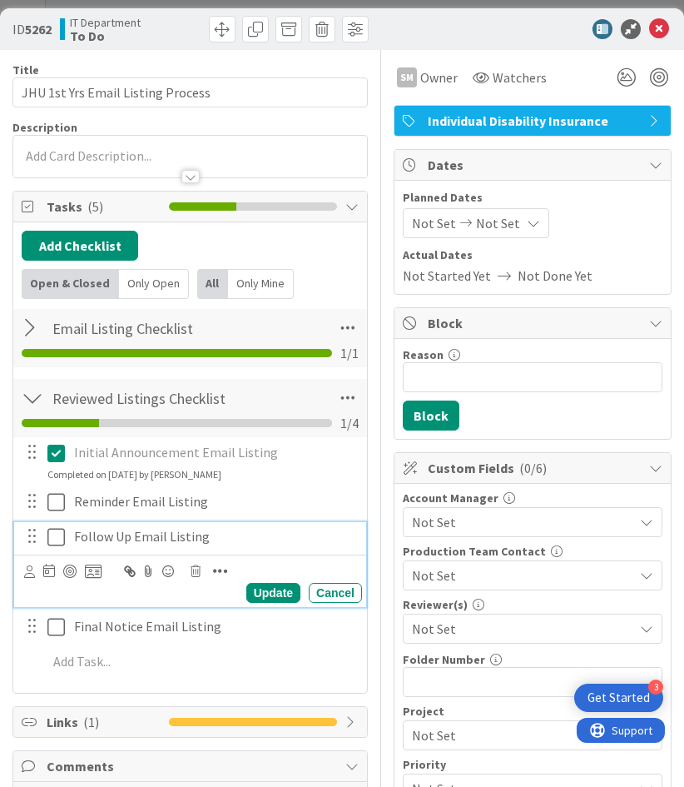
click at [239, 531] on p "Follow Up Email Listing" at bounding box center [214, 536] width 281 height 19
click at [193, 569] on icon at bounding box center [196, 571] width 10 height 12
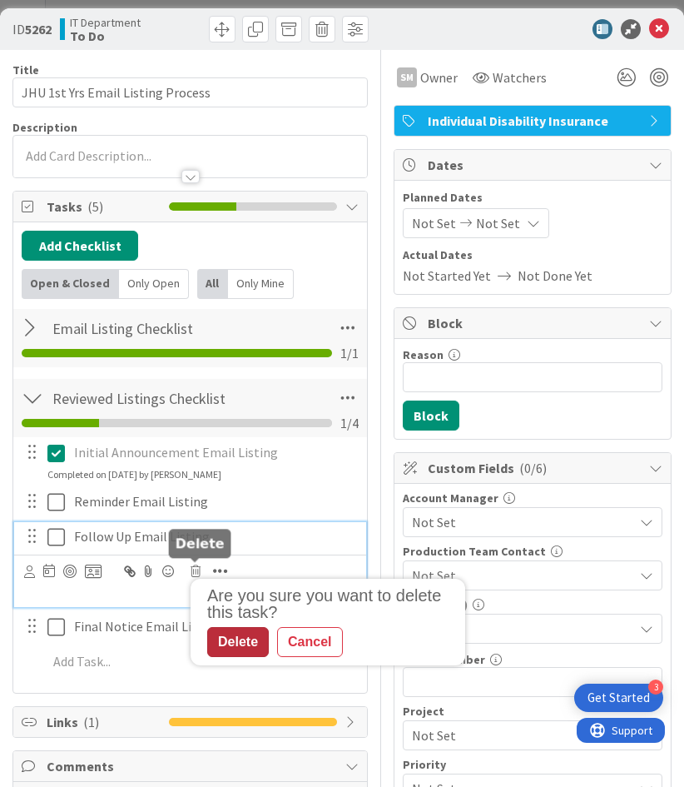
click at [246, 644] on div "Delete" at bounding box center [238, 642] width 62 height 30
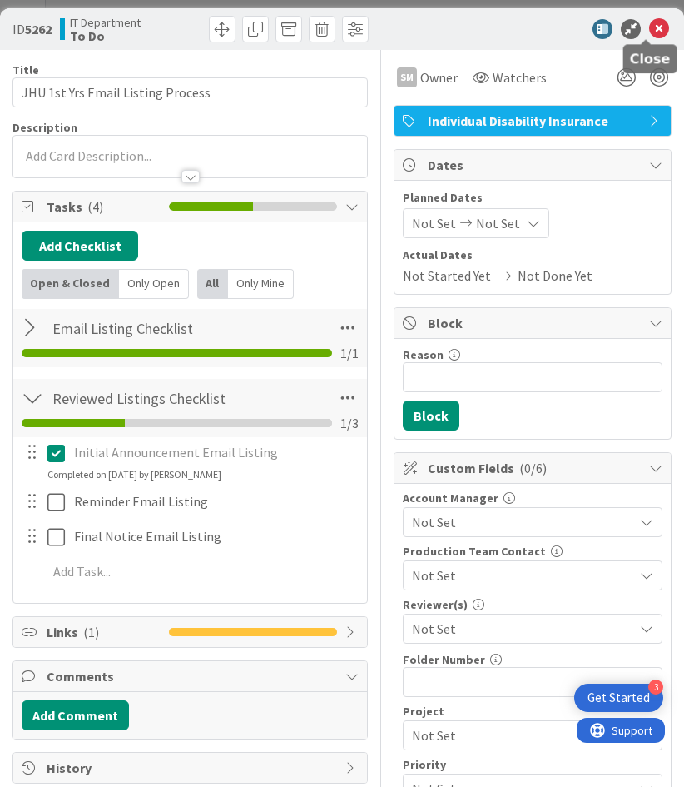
click at [649, 25] on icon at bounding box center [659, 29] width 20 height 20
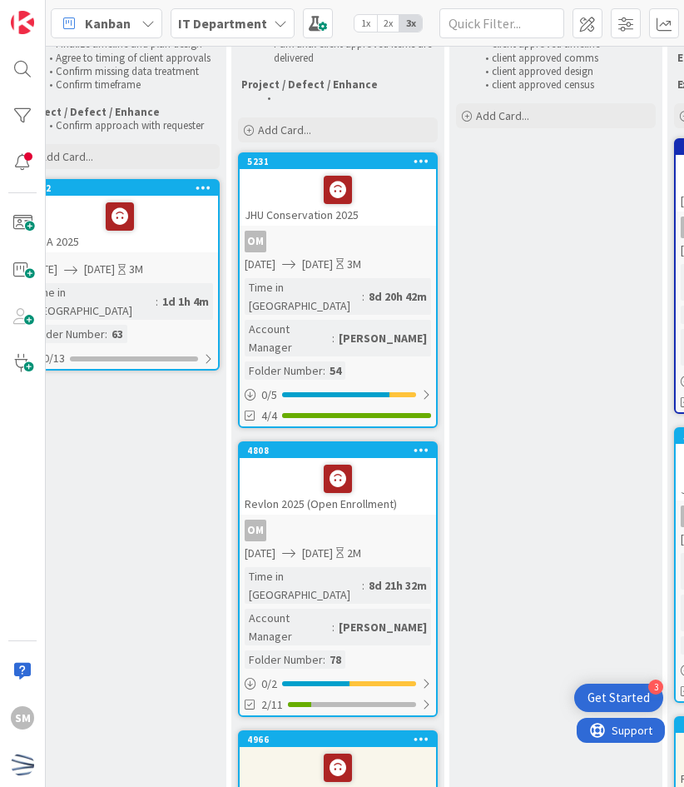
scroll to position [190, 488]
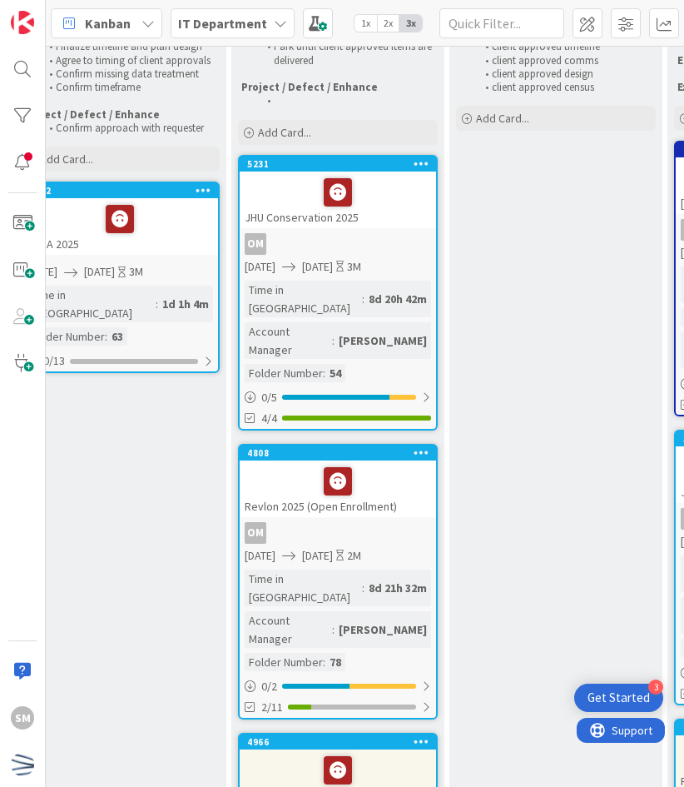
click at [378, 522] on div "OM" at bounding box center [338, 533] width 196 height 22
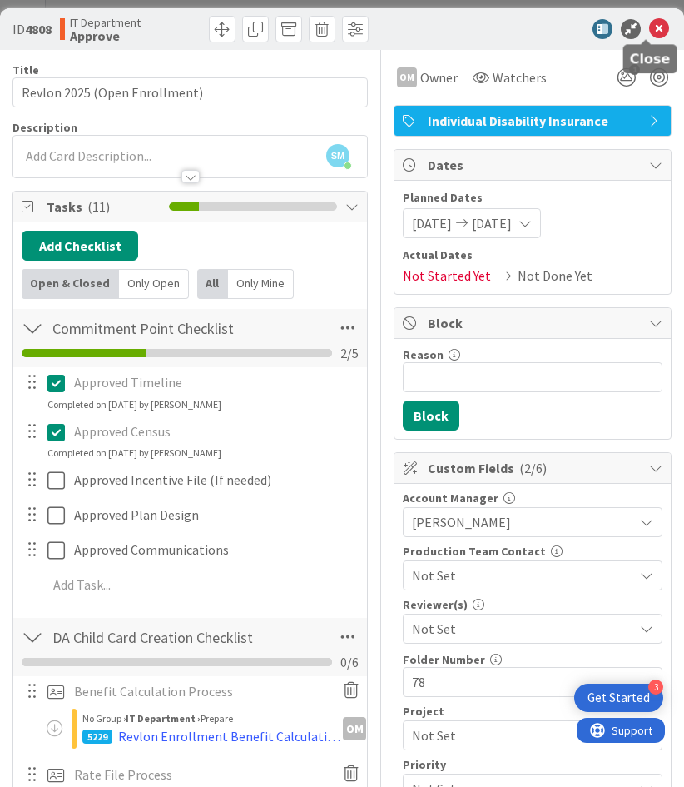
click at [649, 23] on icon at bounding box center [659, 29] width 20 height 20
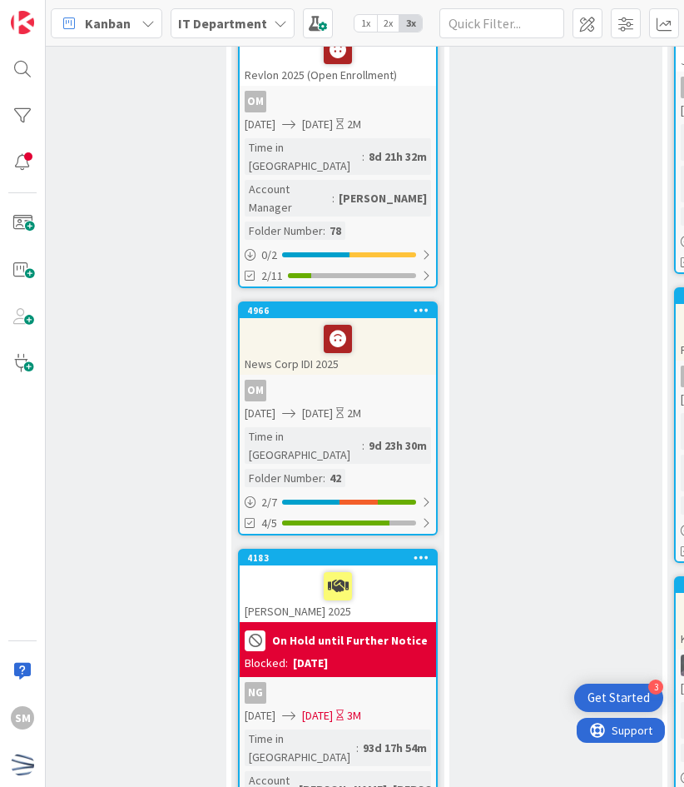
scroll to position [622, 488]
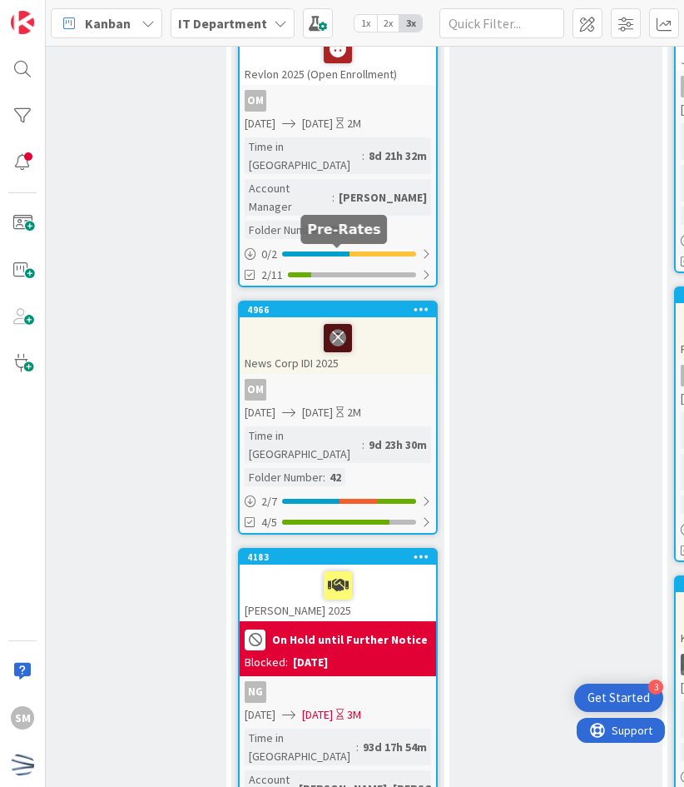
click at [346, 324] on icon at bounding box center [338, 337] width 28 height 27
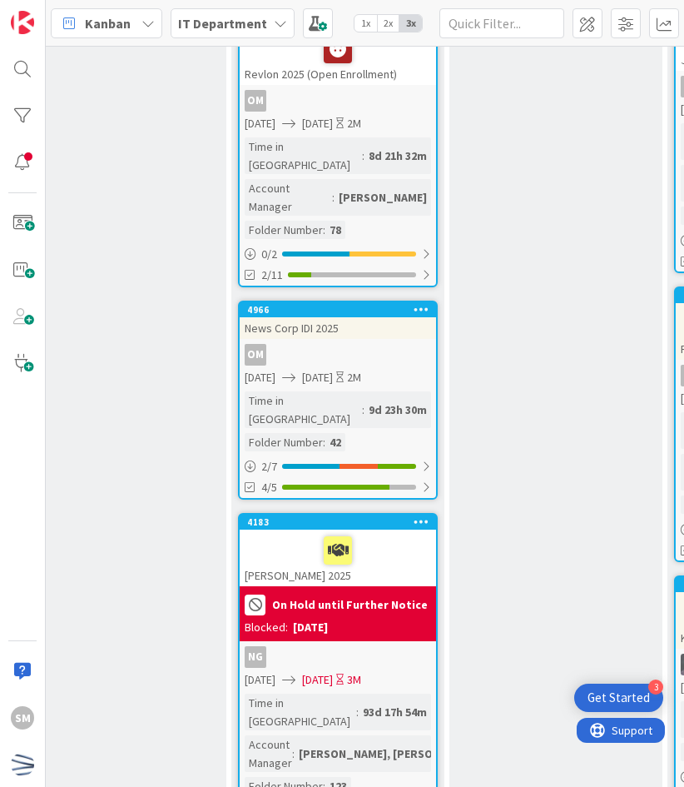
click at [425, 303] on icon at bounding box center [422, 309] width 16 height 12
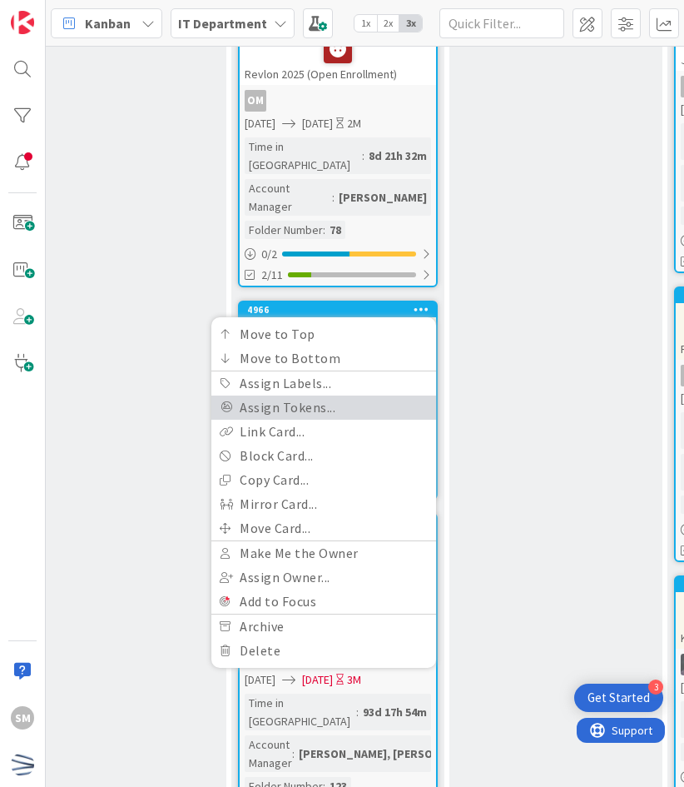
click at [354, 395] on link "Assign Tokens..." at bounding box center [323, 407] width 225 height 24
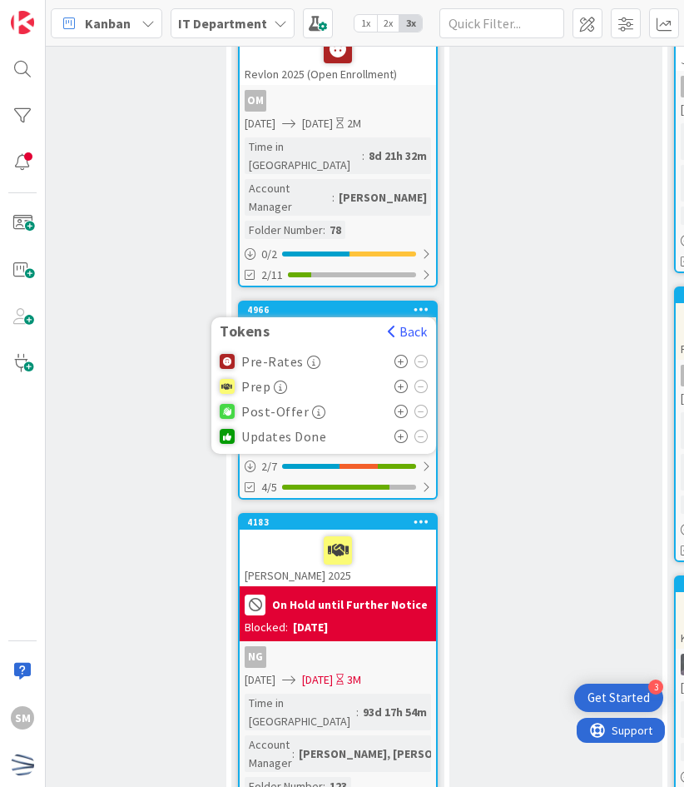
click at [404, 380] on icon at bounding box center [402, 386] width 14 height 13
